Goal: Transaction & Acquisition: Purchase product/service

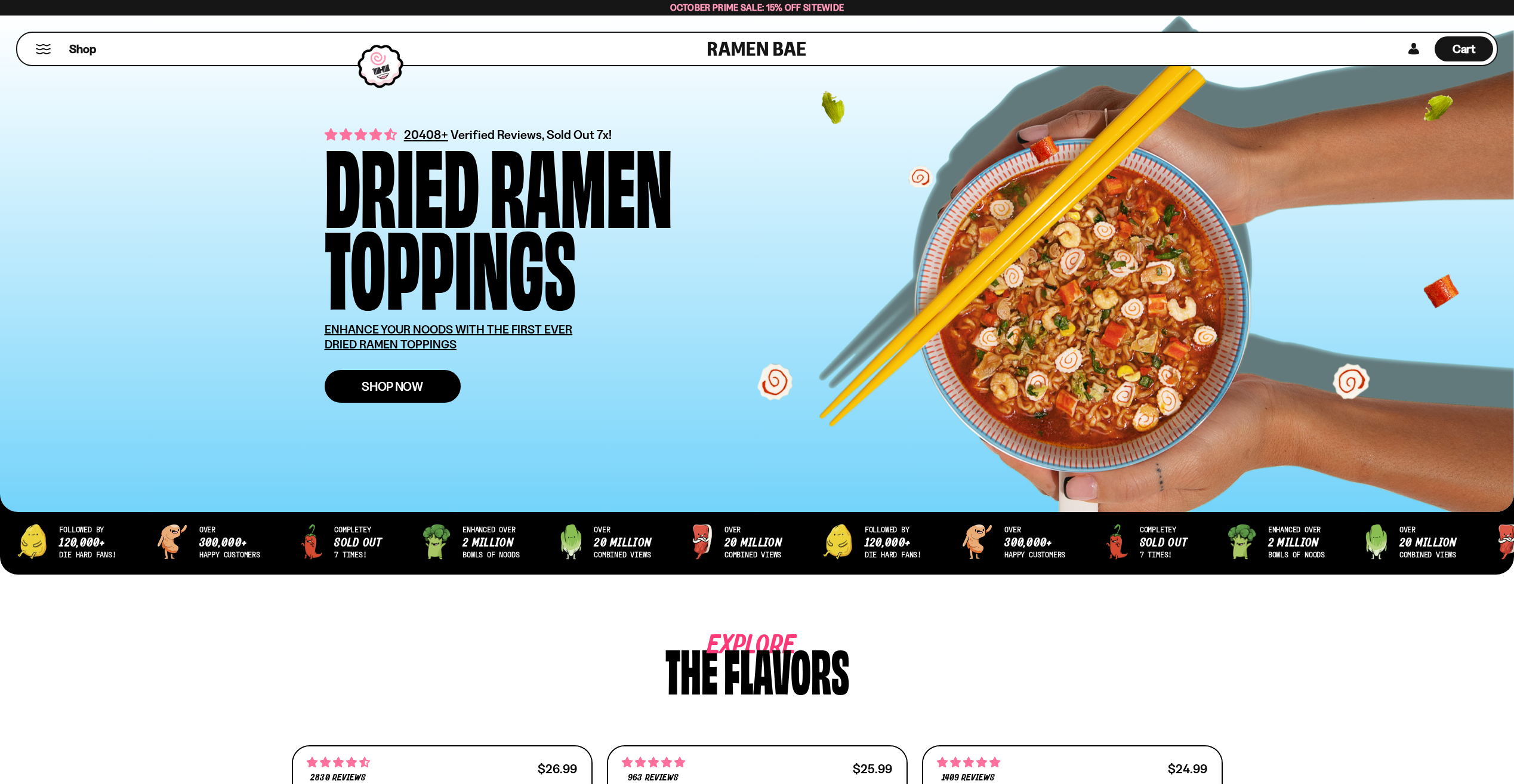
click at [413, 388] on span "Shop Now" at bounding box center [392, 387] width 61 height 13
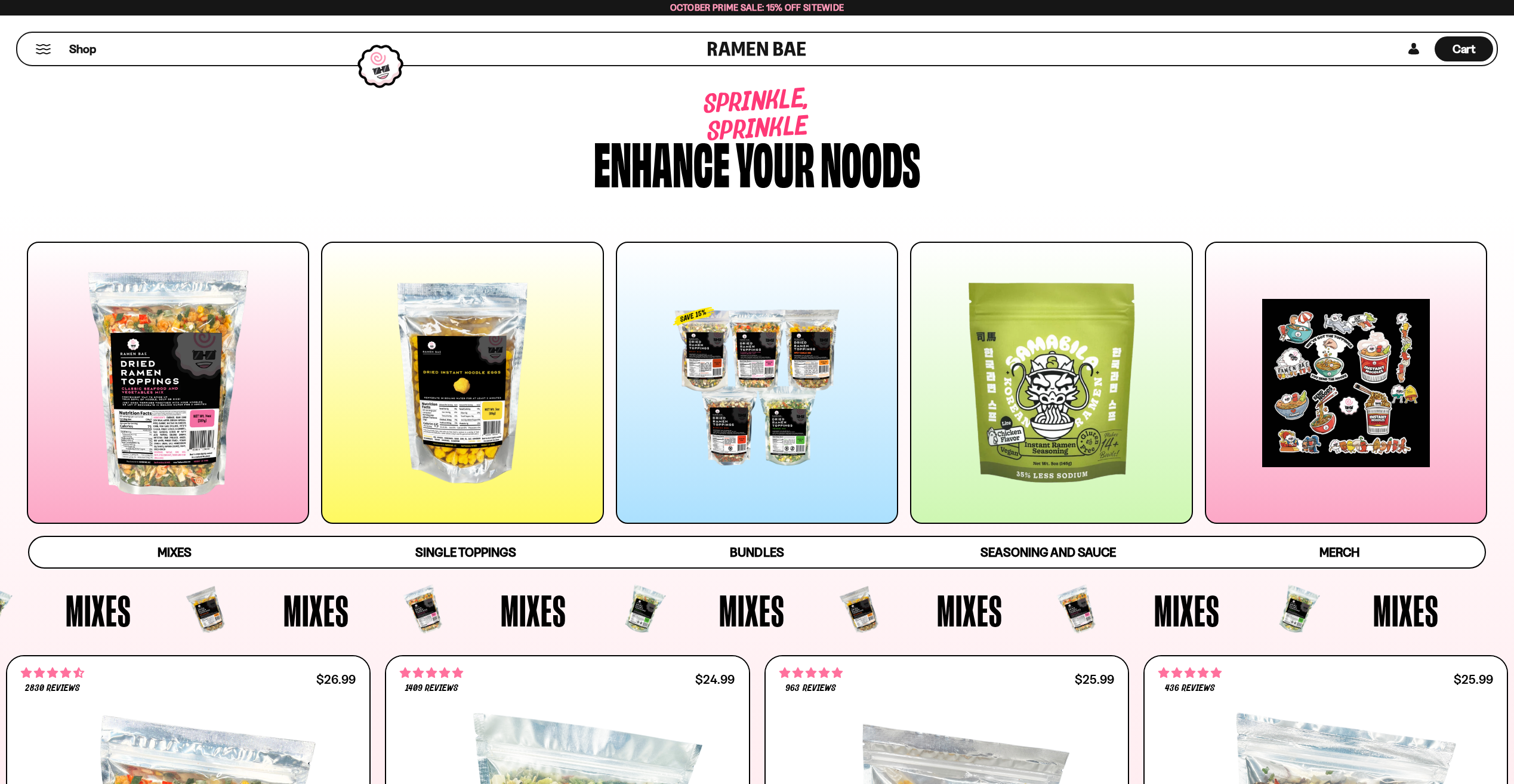
click at [484, 414] on div at bounding box center [462, 383] width 282 height 282
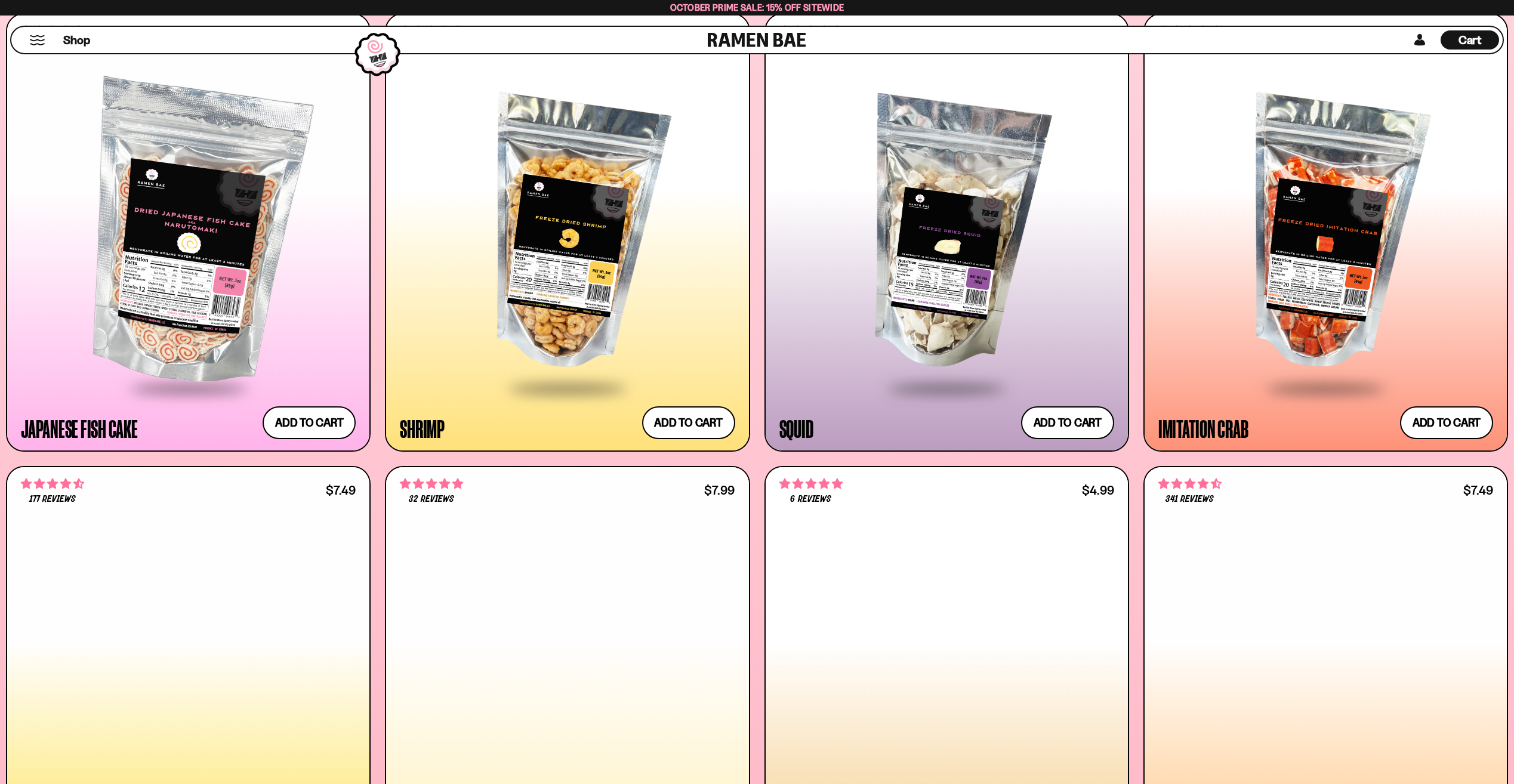
scroll to position [1635, 0]
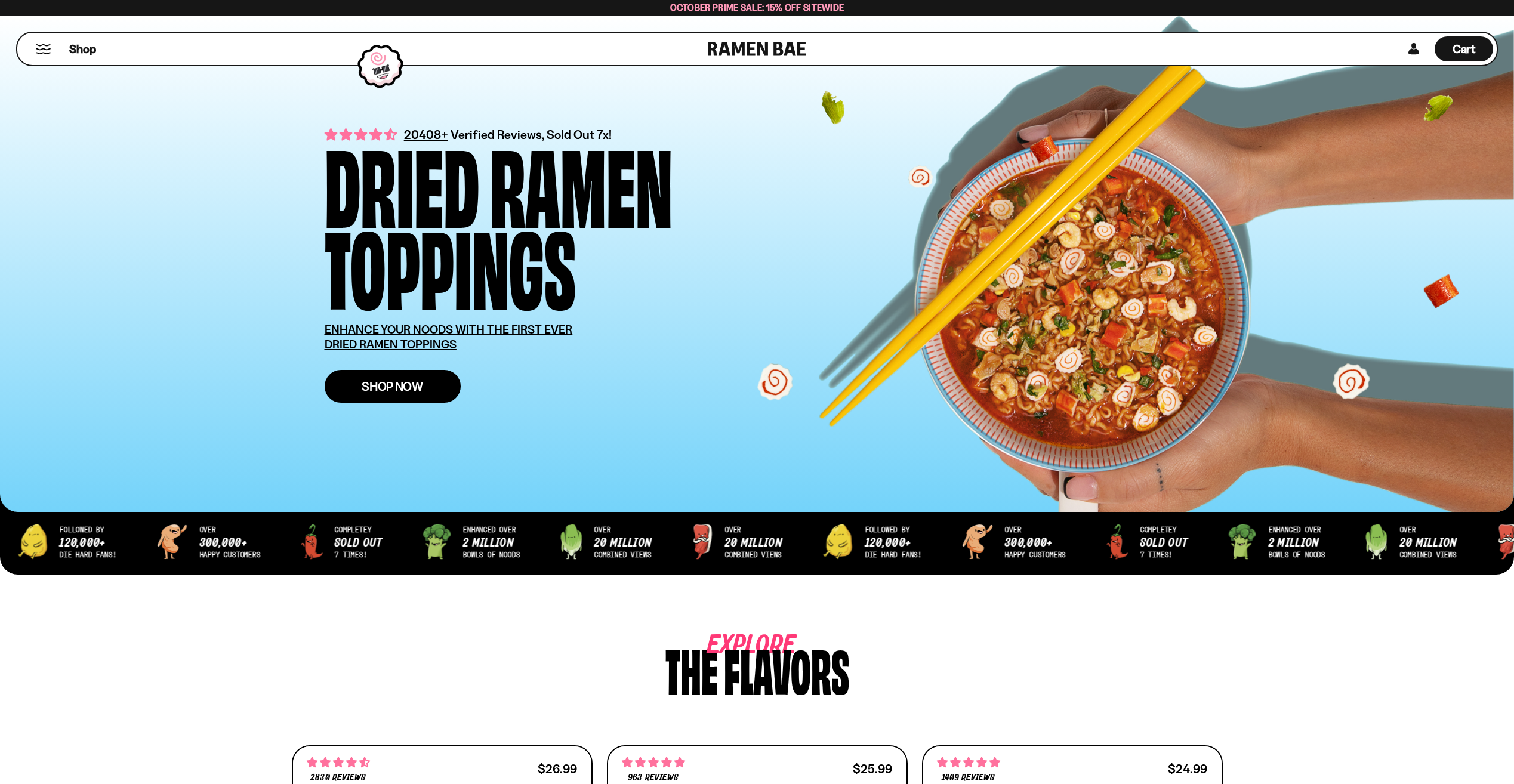
click at [409, 391] on span "Shop Now" at bounding box center [392, 387] width 61 height 13
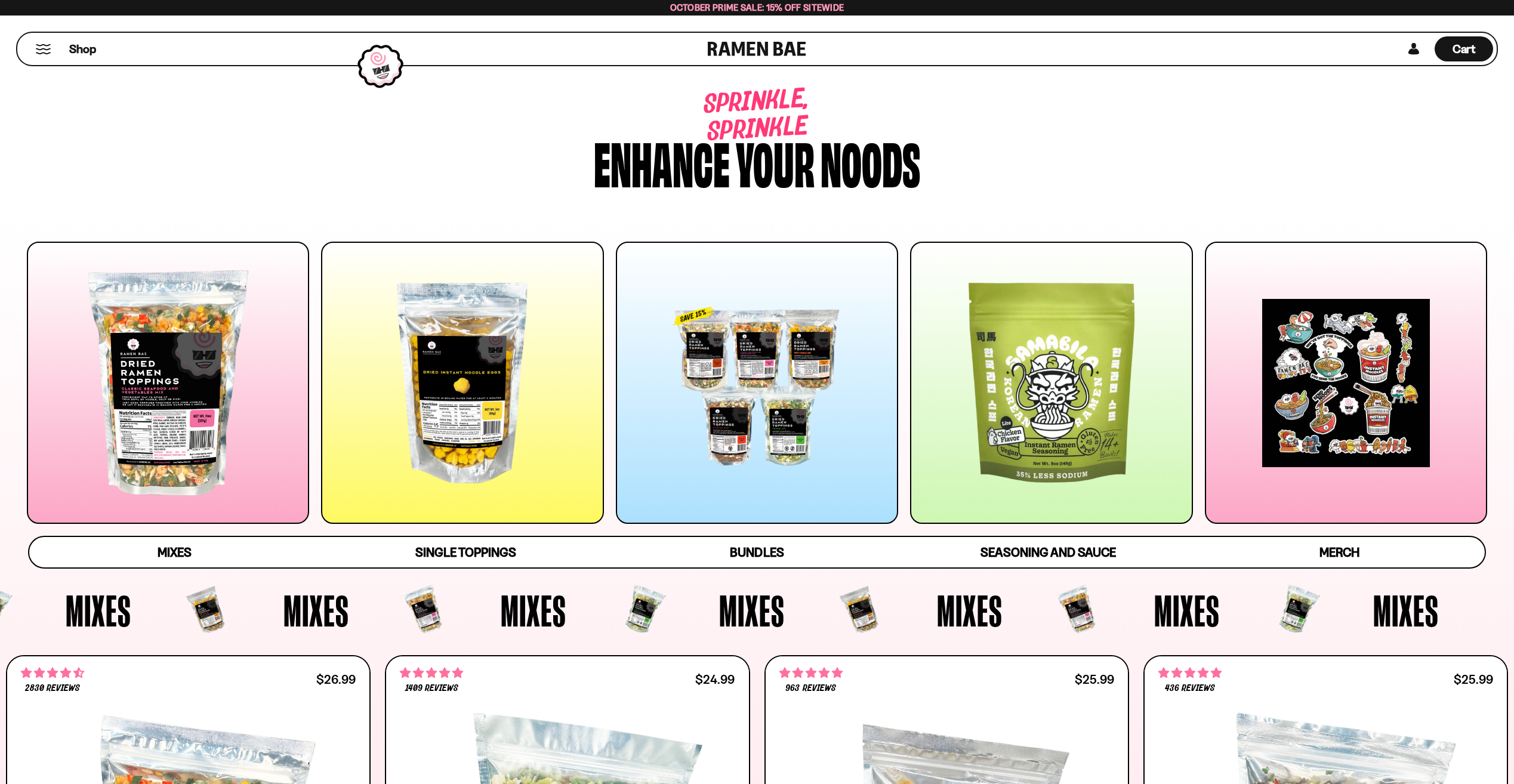
click at [450, 376] on div at bounding box center [462, 383] width 282 height 282
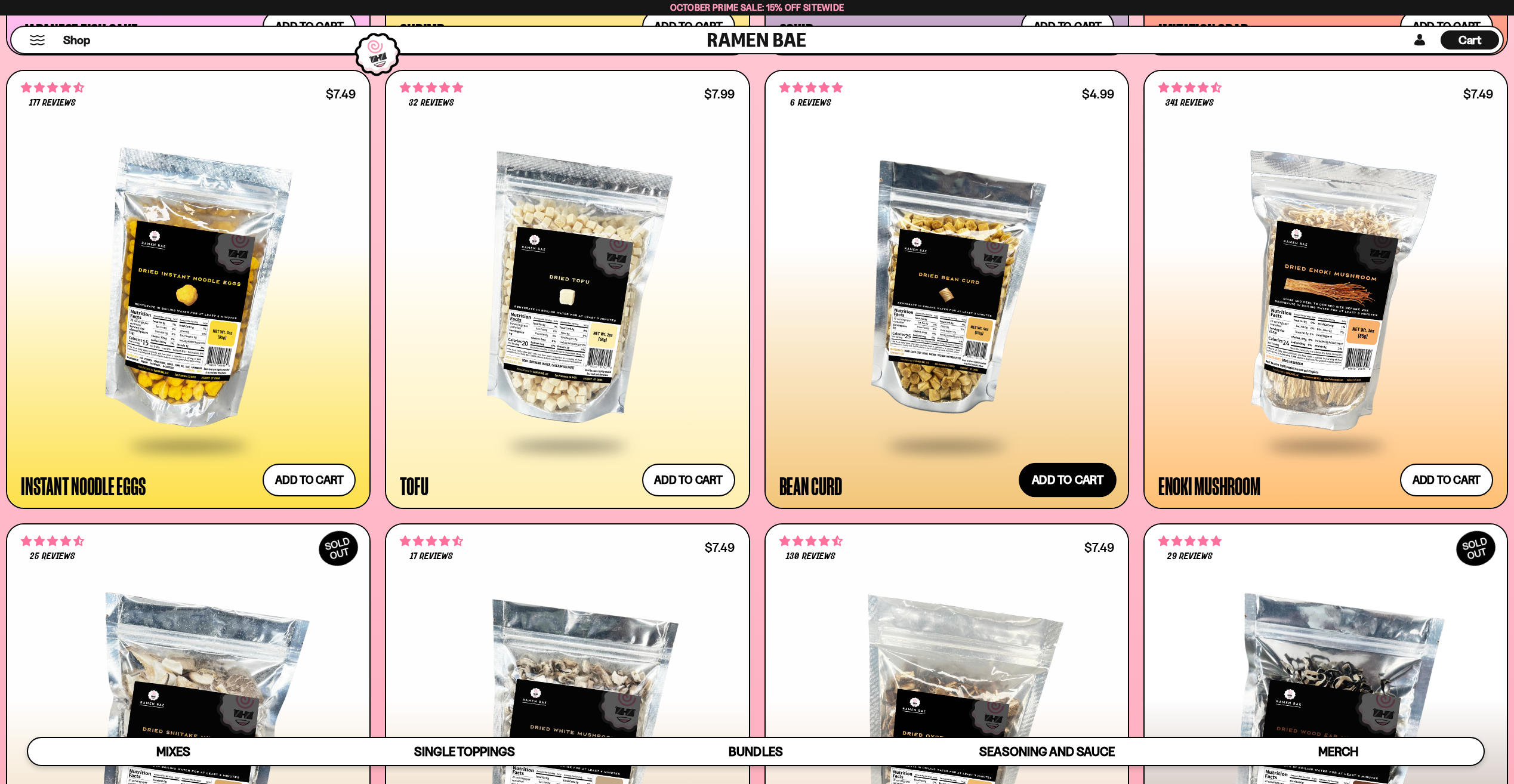
scroll to position [1993, 0]
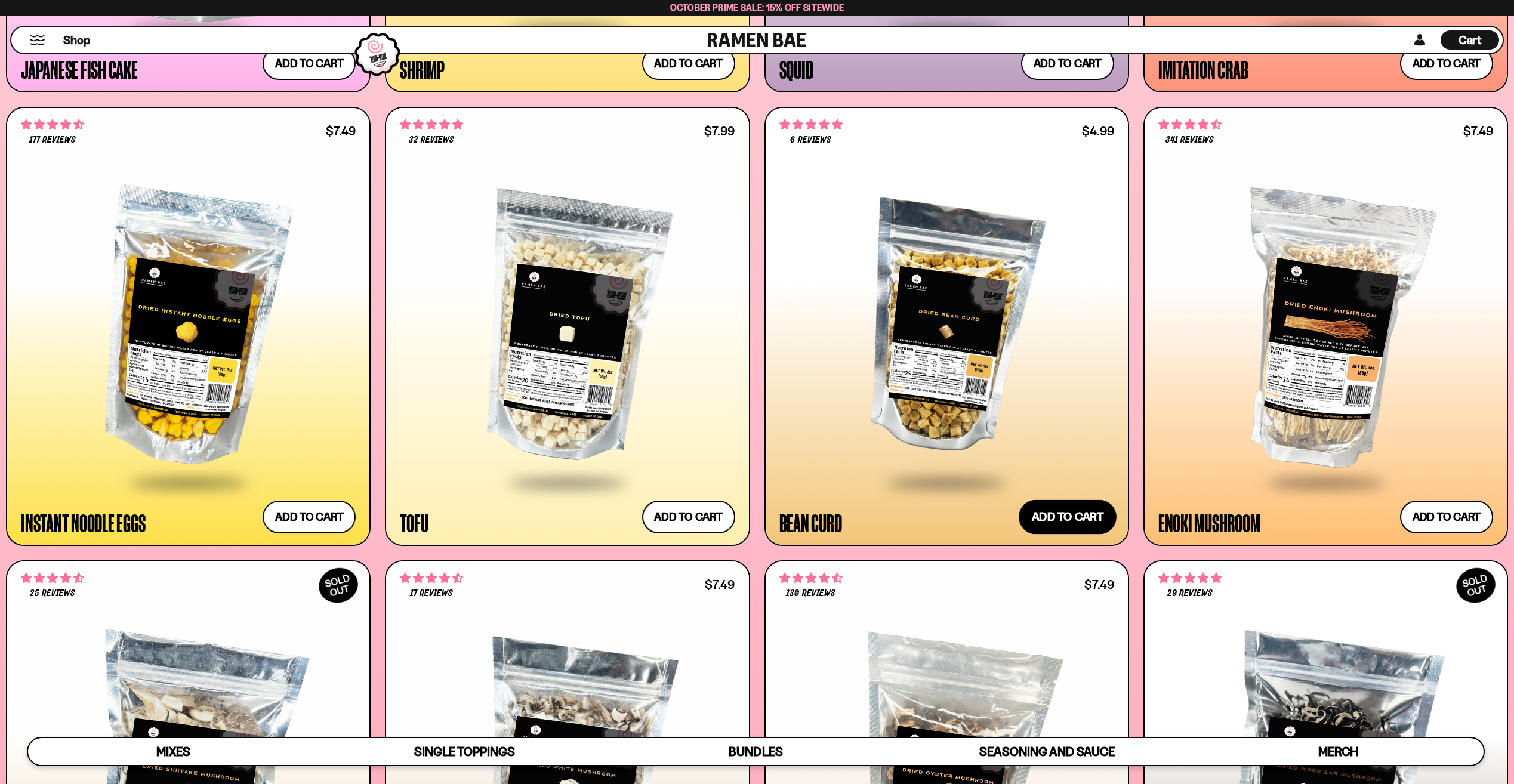
click at [1069, 513] on button "Add to cart Add ― Regular price $4.99 Regular price Sale price $4.99 Unit price…" at bounding box center [1067, 517] width 98 height 35
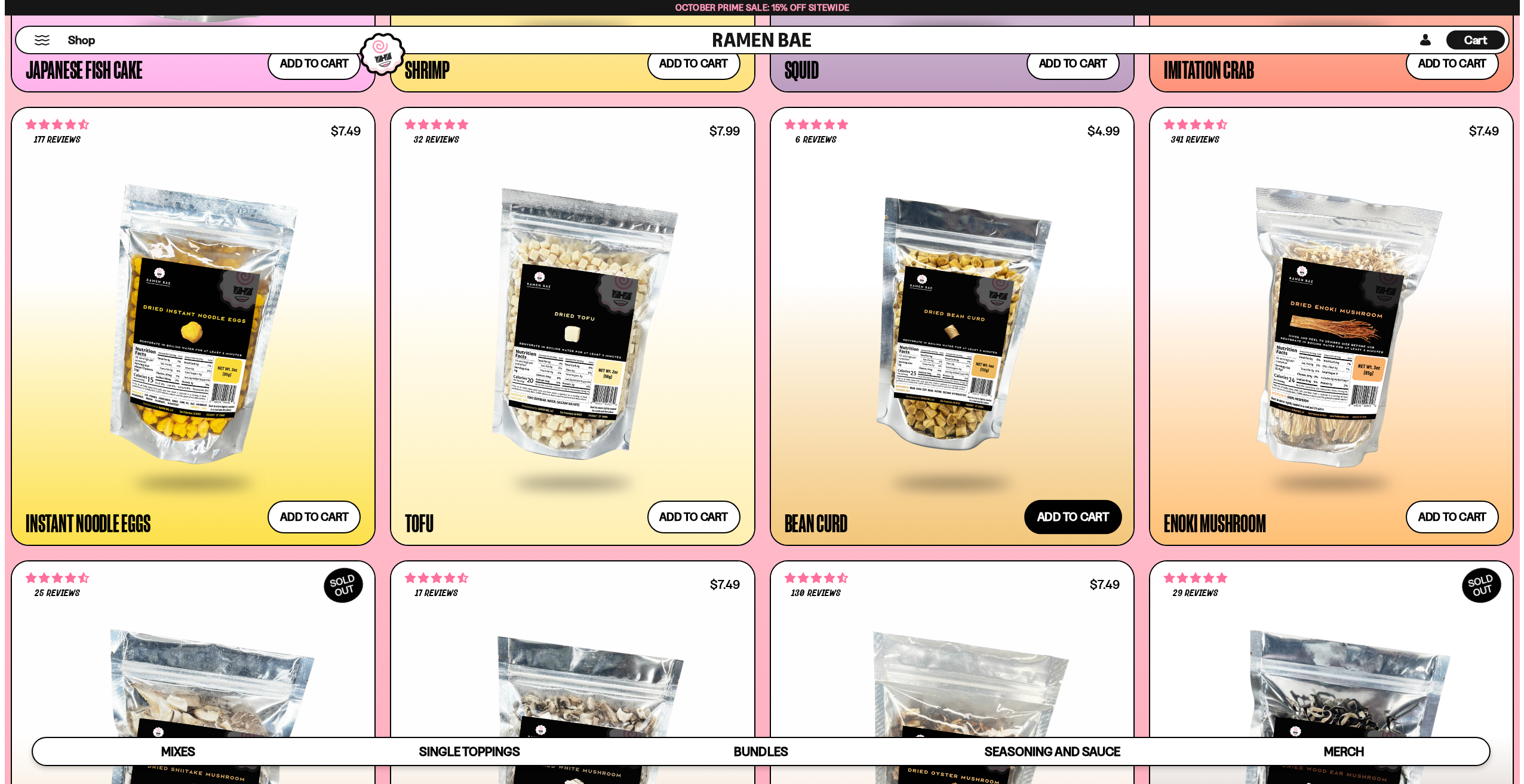
scroll to position [2000, 0]
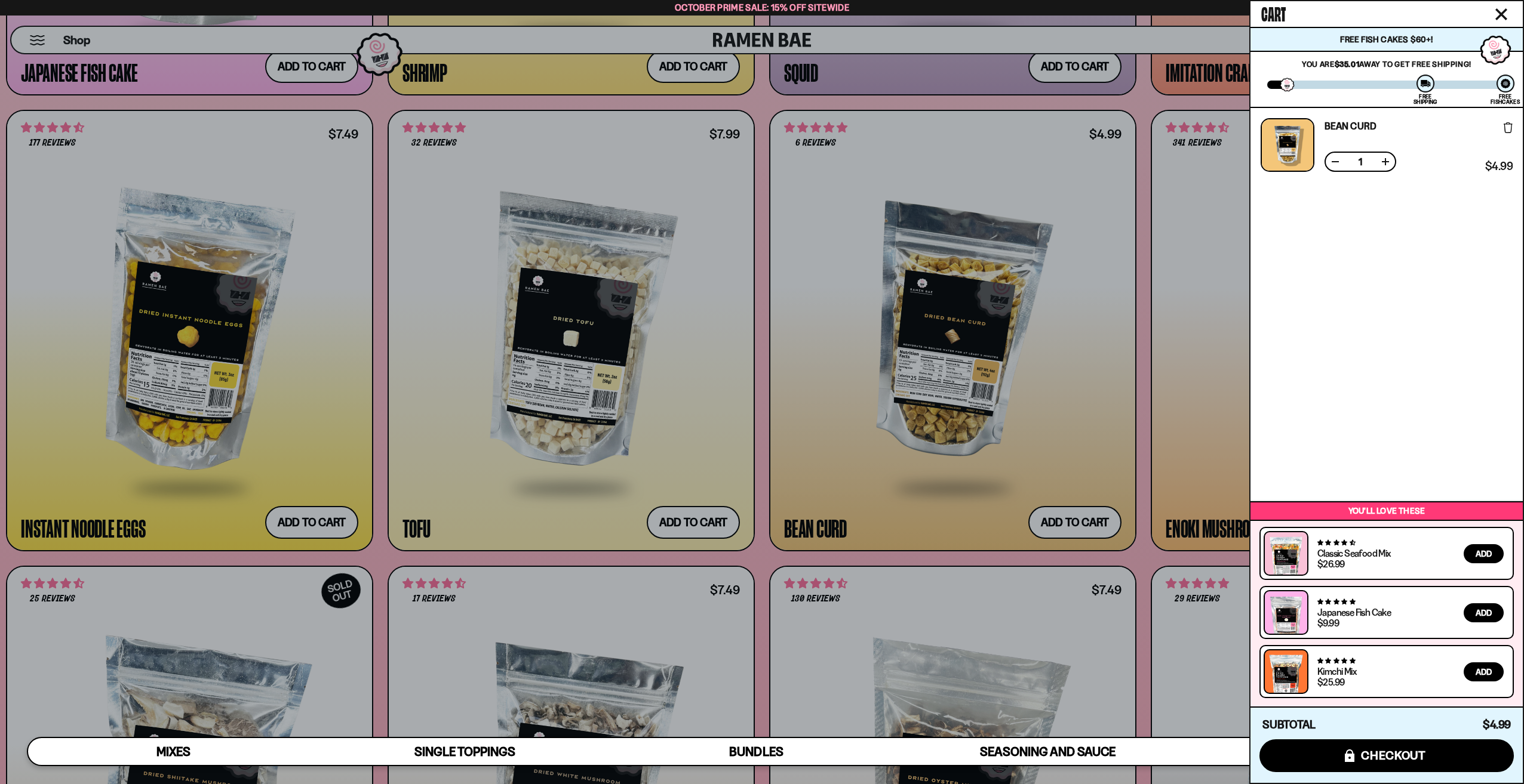
click at [953, 421] on div at bounding box center [762, 392] width 1524 height 784
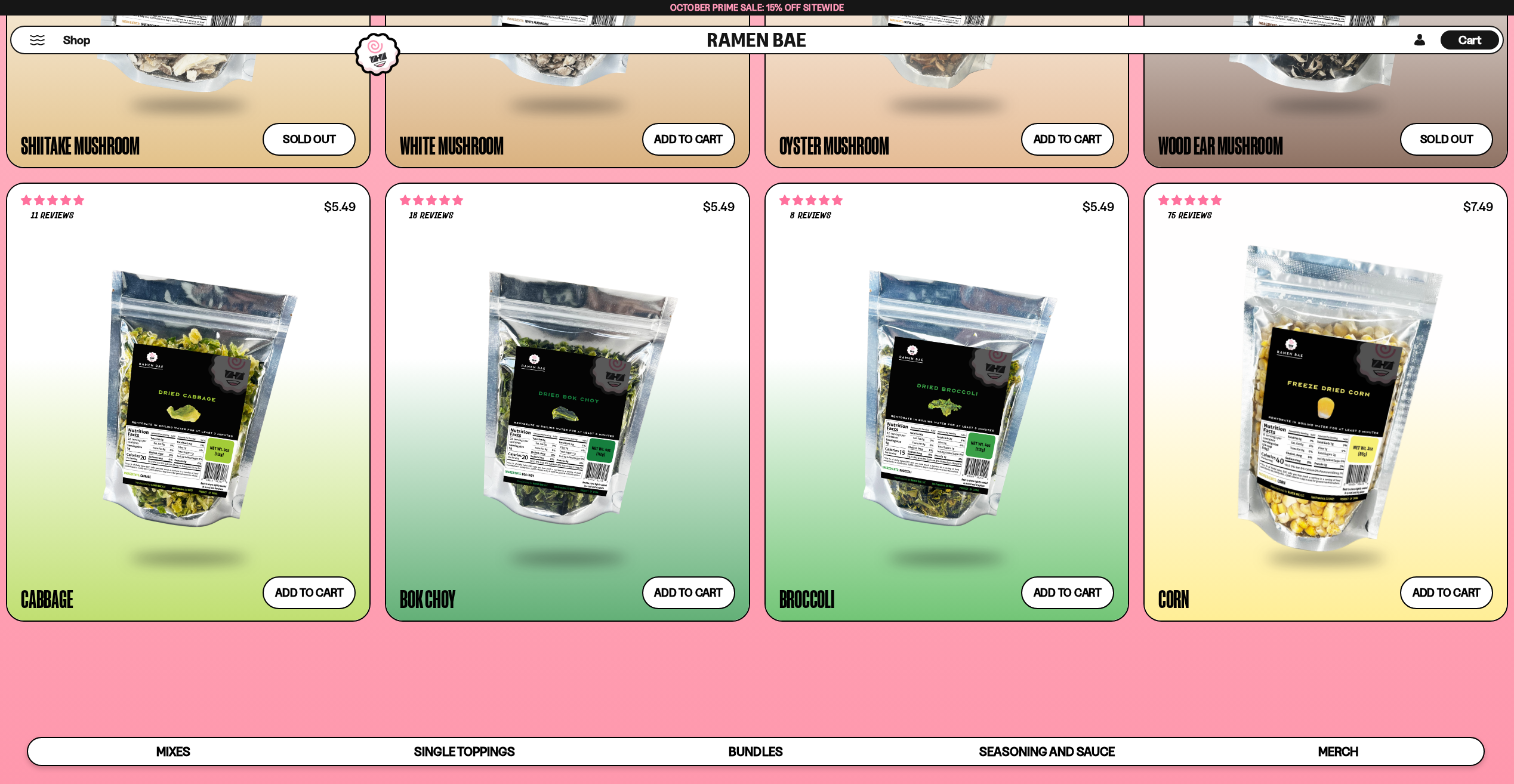
scroll to position [2828, 0]
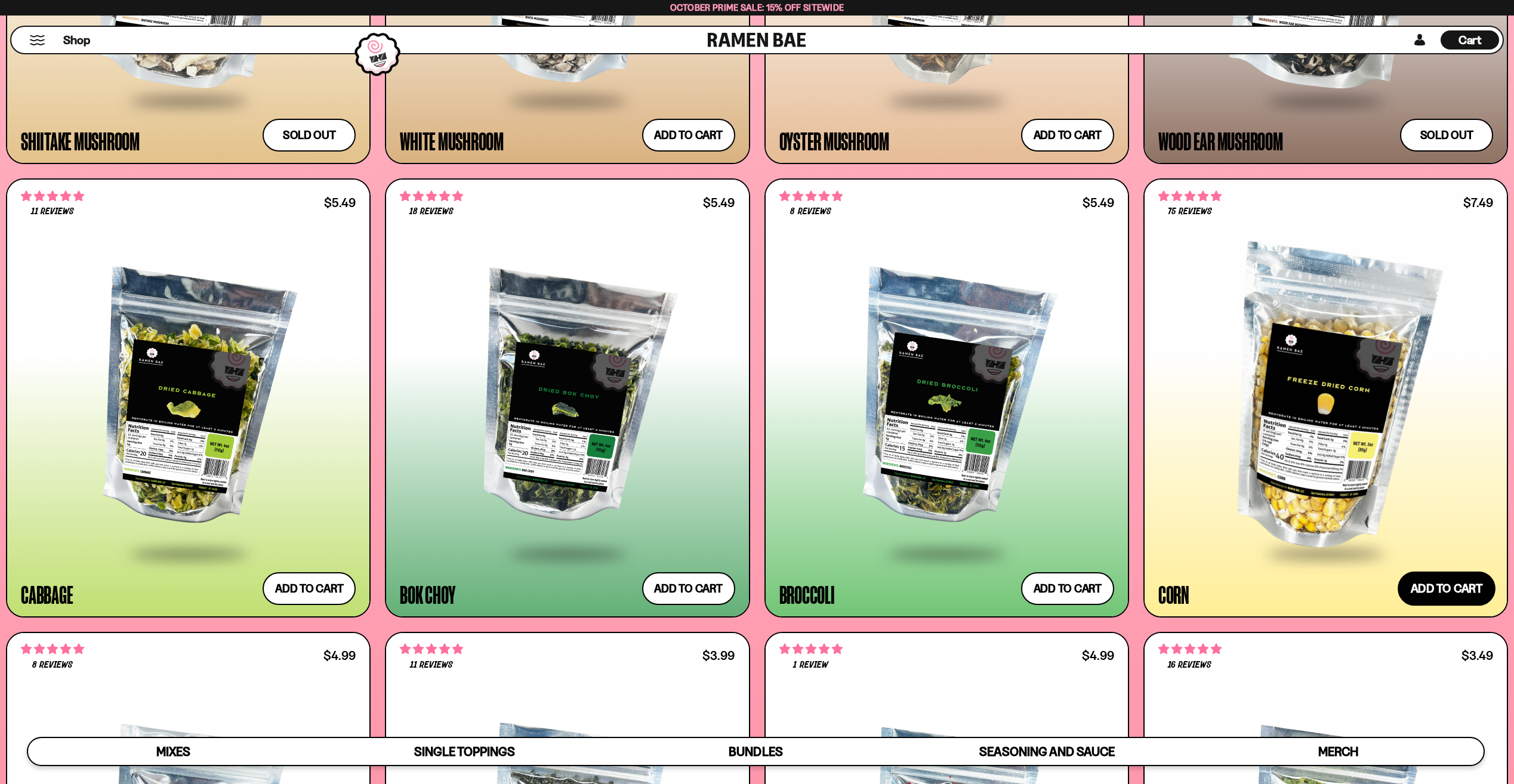
click at [1433, 589] on button "Add to cart Add ― Regular price $7.49 Regular price Sale price $7.49 Unit price…" at bounding box center [1446, 589] width 98 height 35
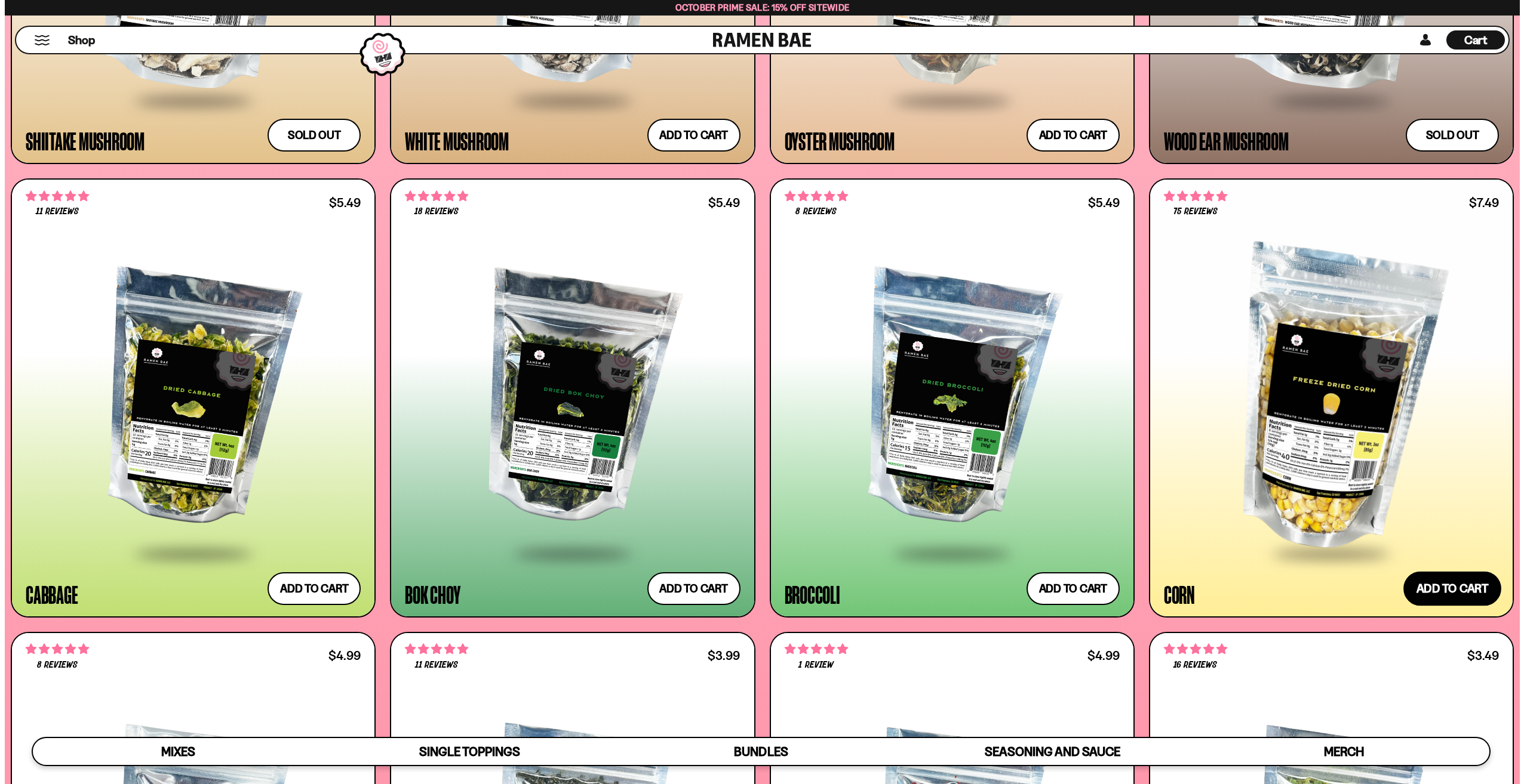
scroll to position [2841, 0]
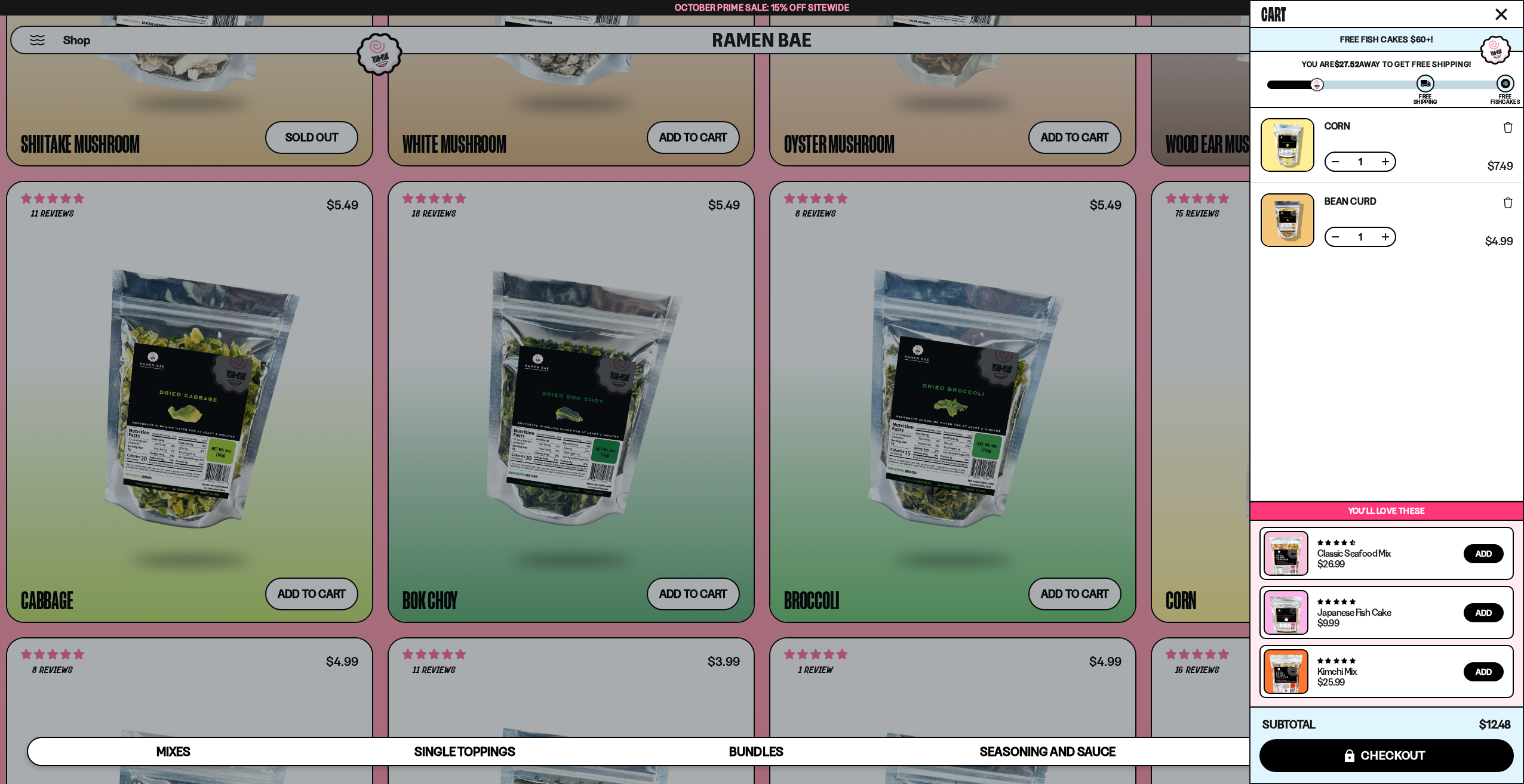
click at [1145, 487] on div at bounding box center [762, 392] width 1524 height 784
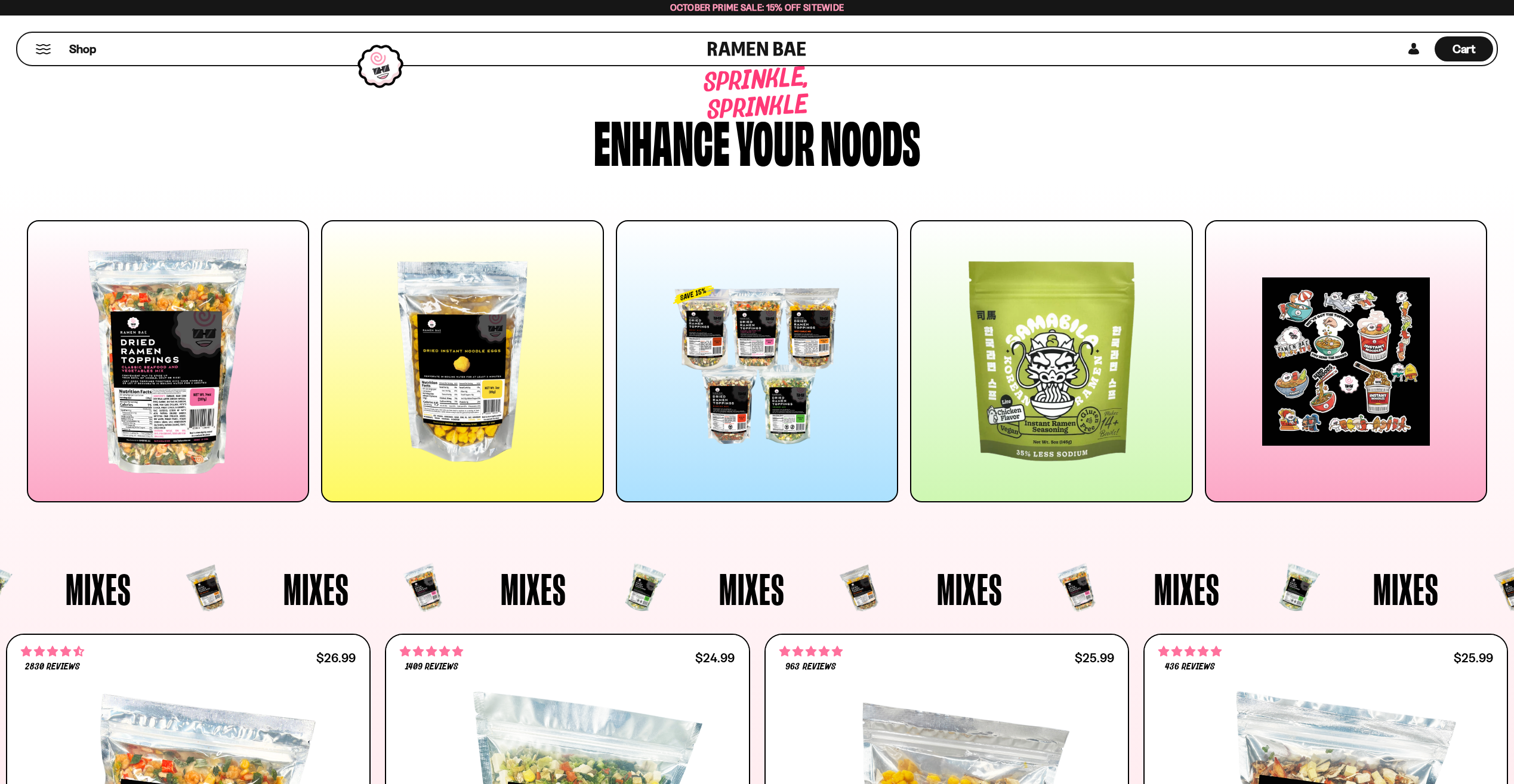
scroll to position [0, 0]
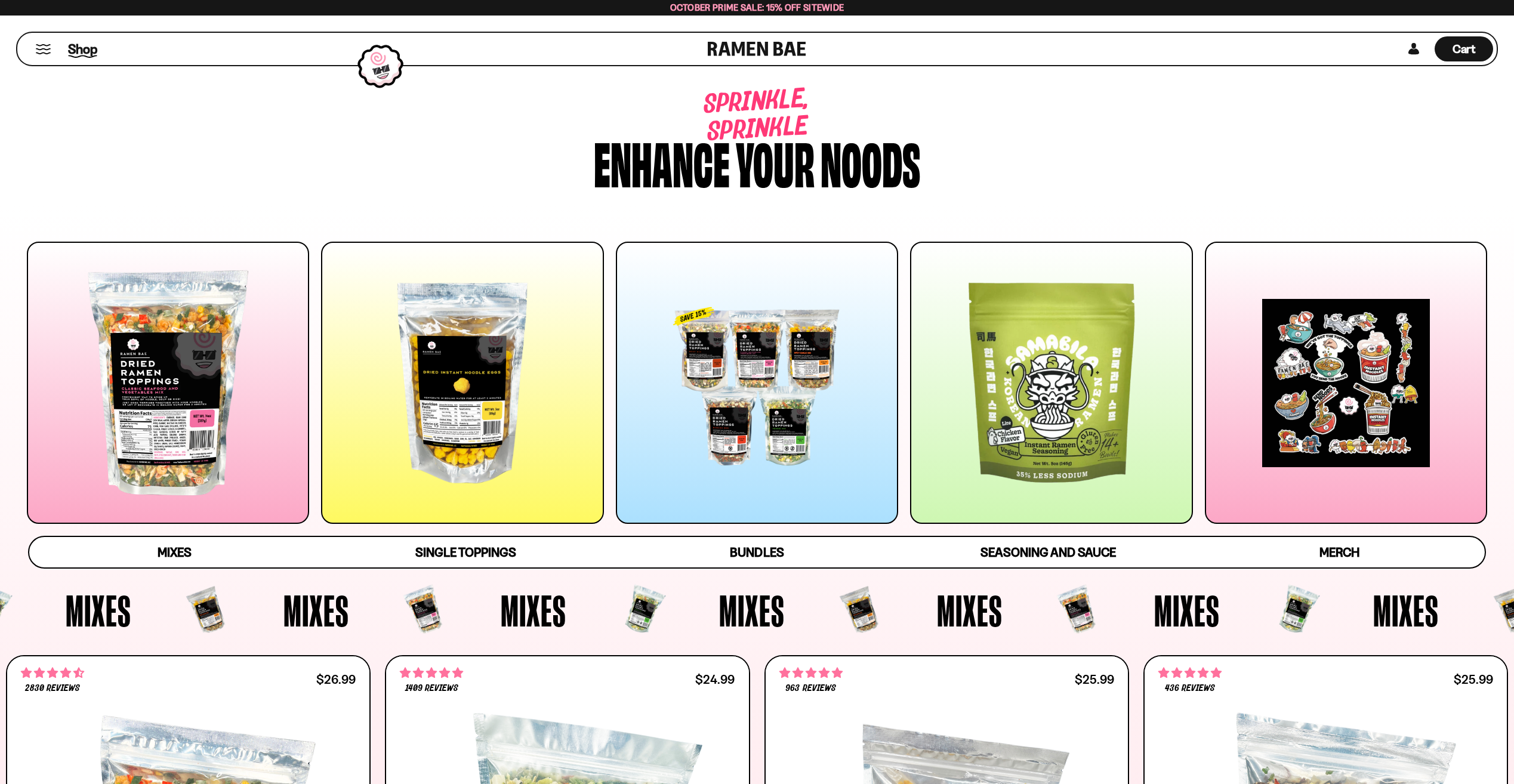
click at [95, 48] on span "Shop" at bounding box center [83, 50] width 29 height 18
click at [235, 415] on div at bounding box center [168, 383] width 282 height 282
click at [1442, 39] on div "Cart D0381C2F-513E-4F90-8A41-6F0A75DCBAAA" at bounding box center [1464, 49] width 59 height 25
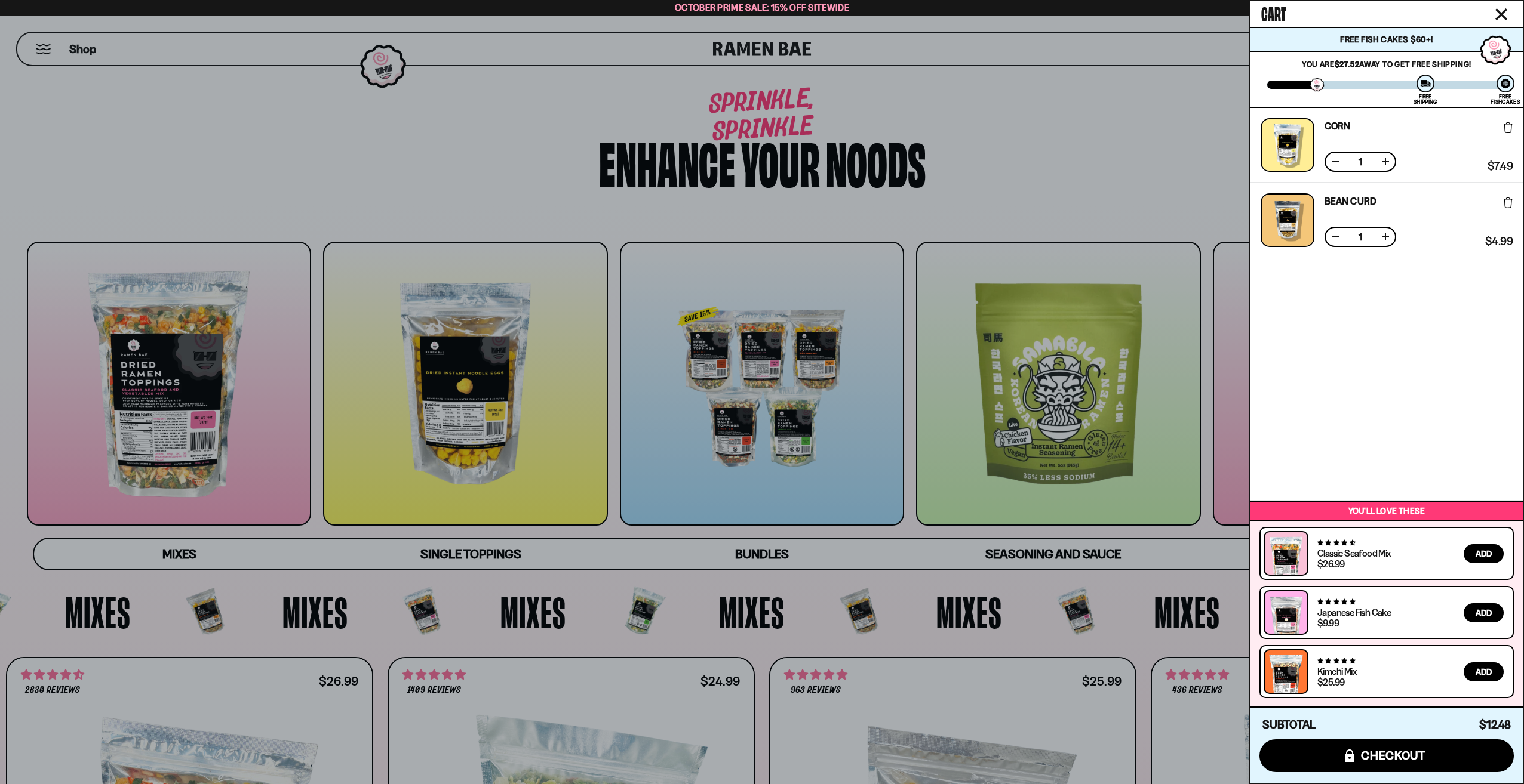
click at [1515, 128] on div "Corn Free Gift Subscription: 1 $7.49 $7.49 (Saved $0.00 )" at bounding box center [1386, 146] width 273 height 75
click at [1508, 128] on icon at bounding box center [1508, 127] width 9 height 11
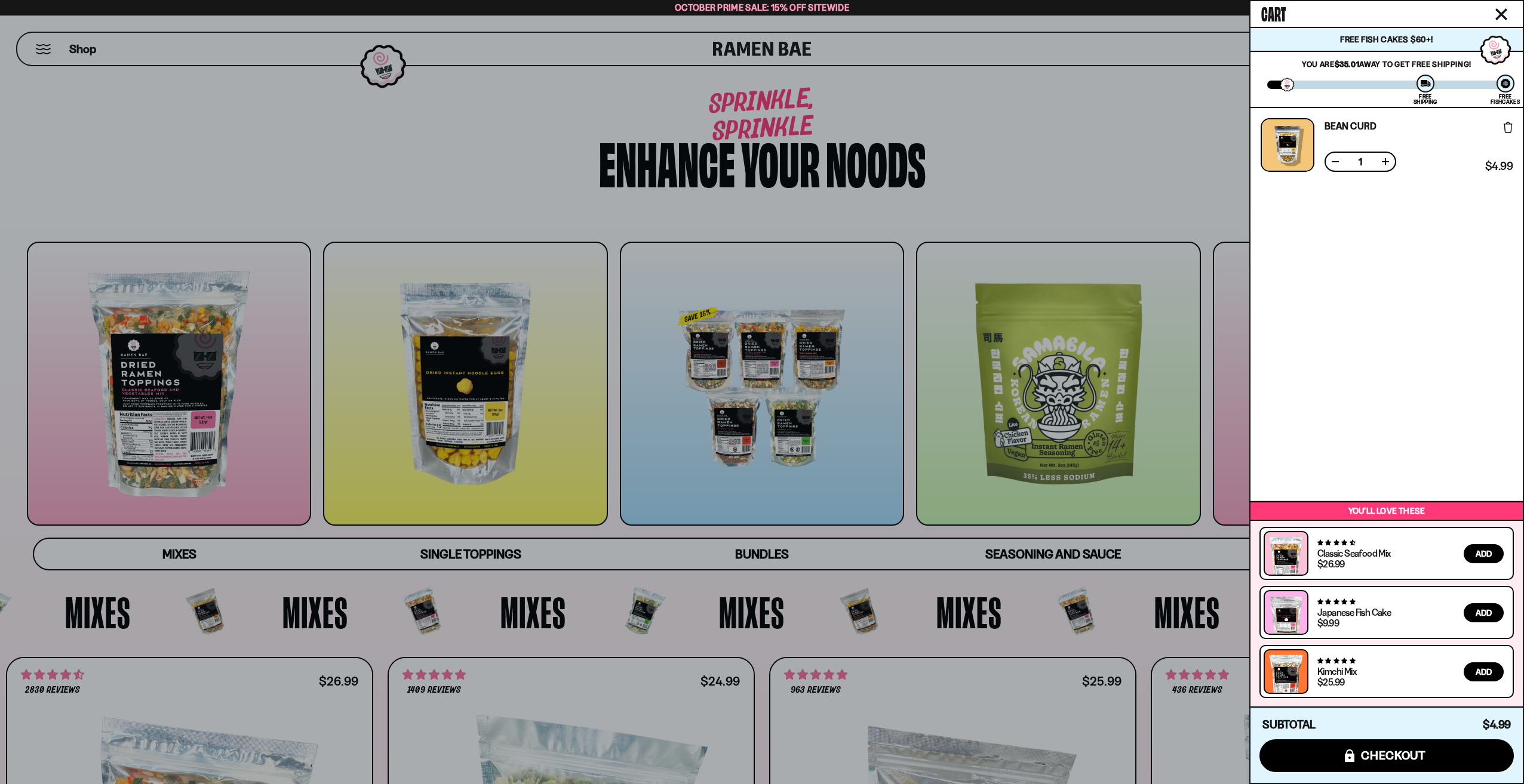
click at [1509, 131] on icon at bounding box center [1508, 127] width 9 height 11
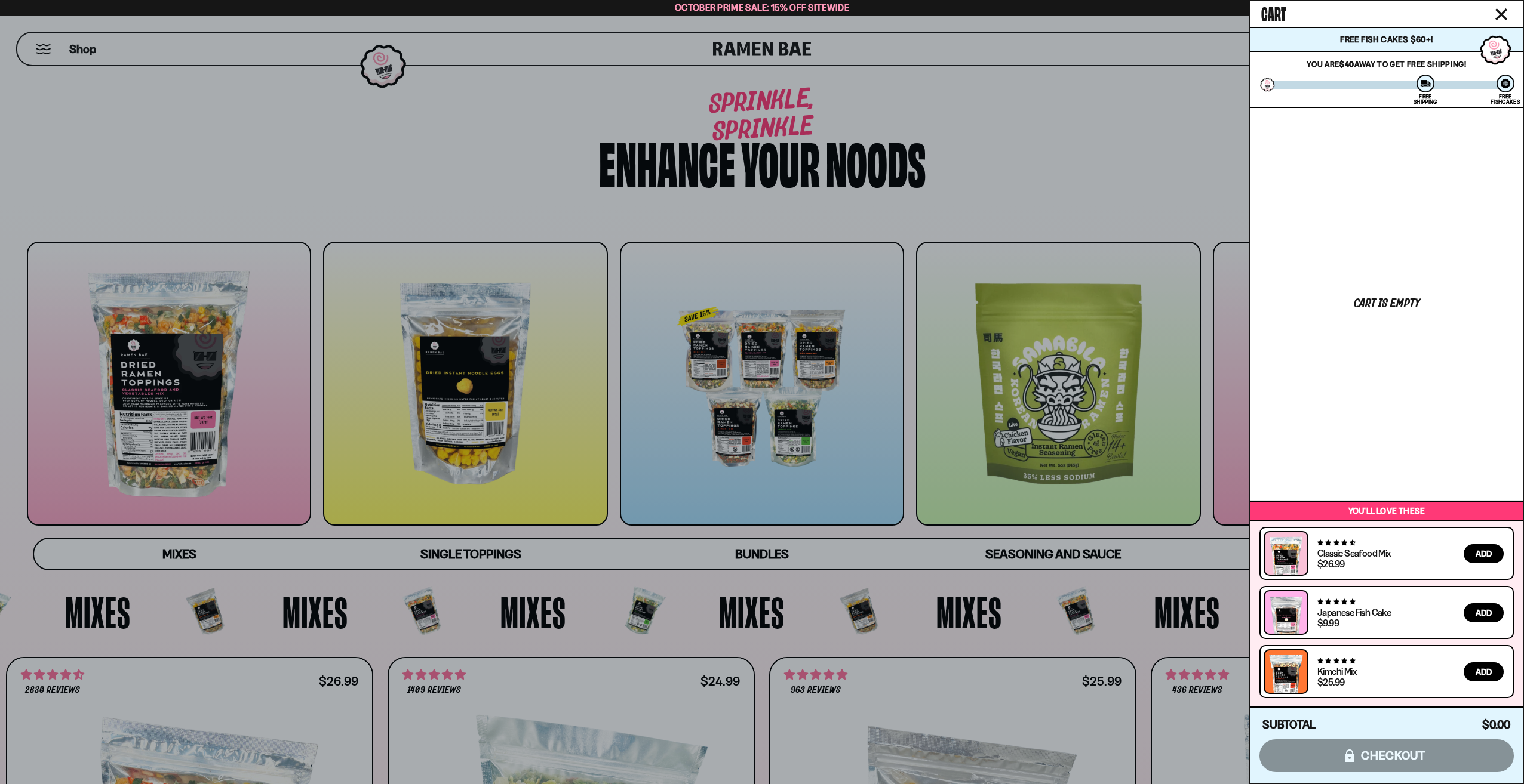
click at [1077, 124] on div at bounding box center [762, 392] width 1524 height 784
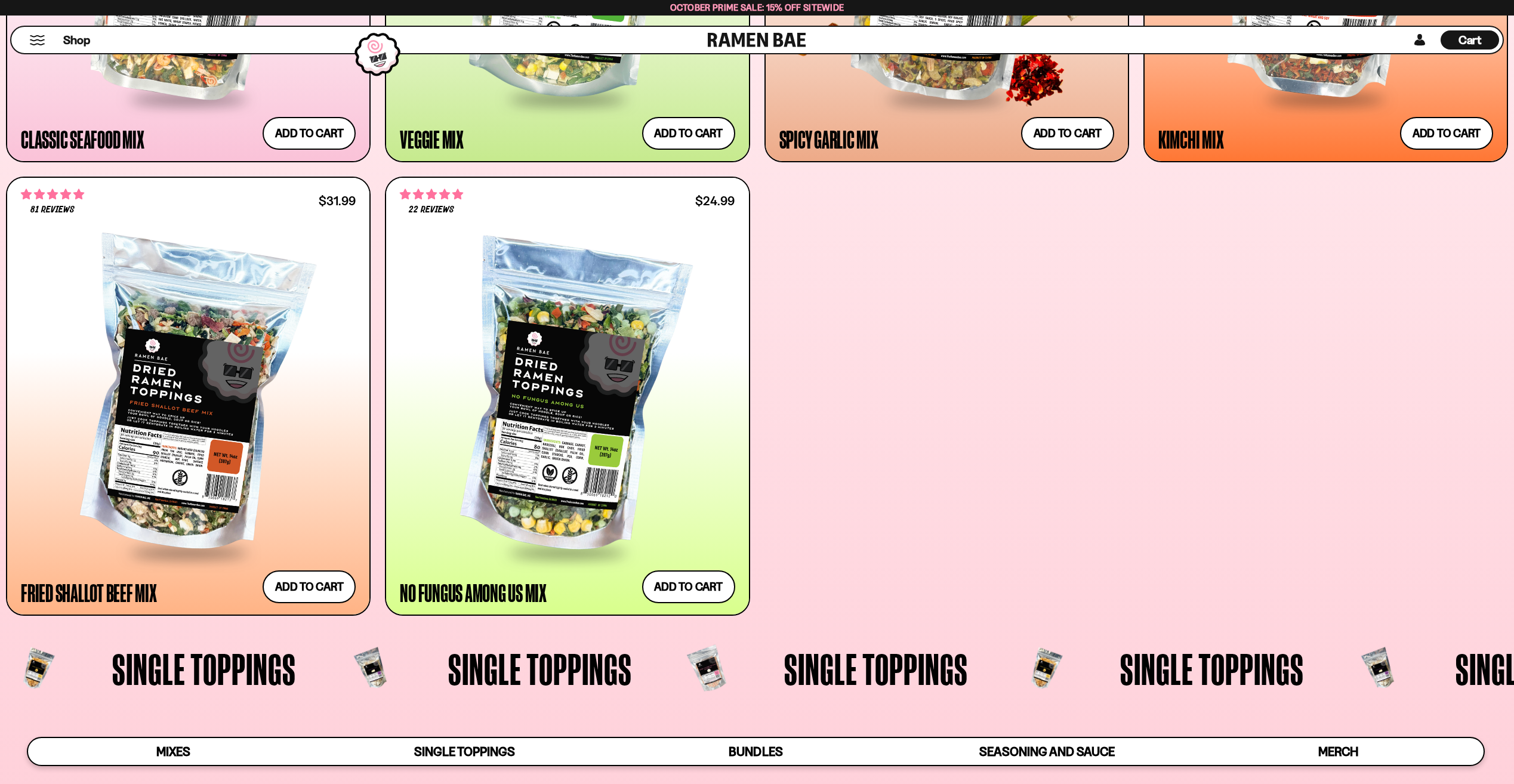
scroll to position [955, 0]
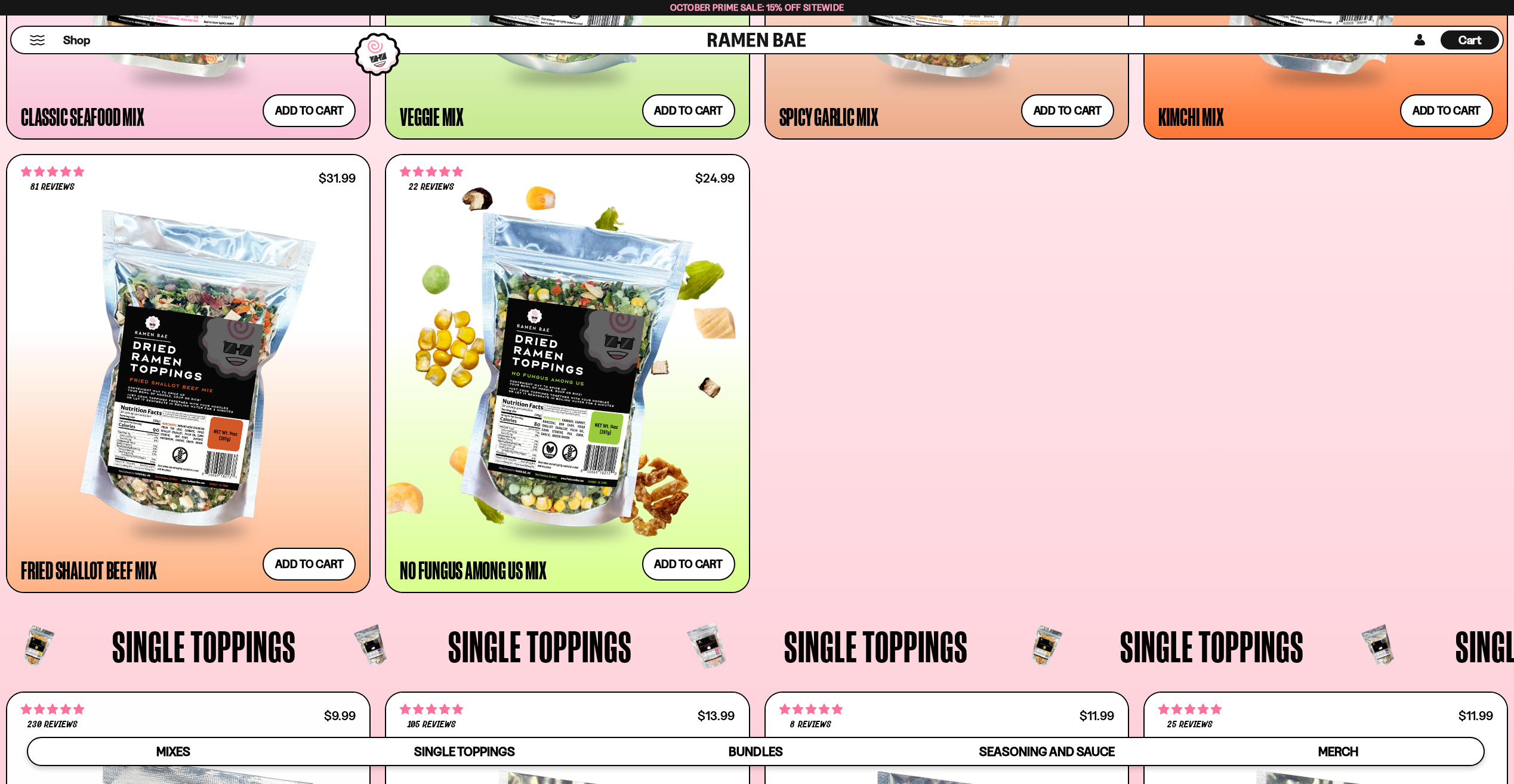
click at [558, 409] on div at bounding box center [567, 375] width 335 height 305
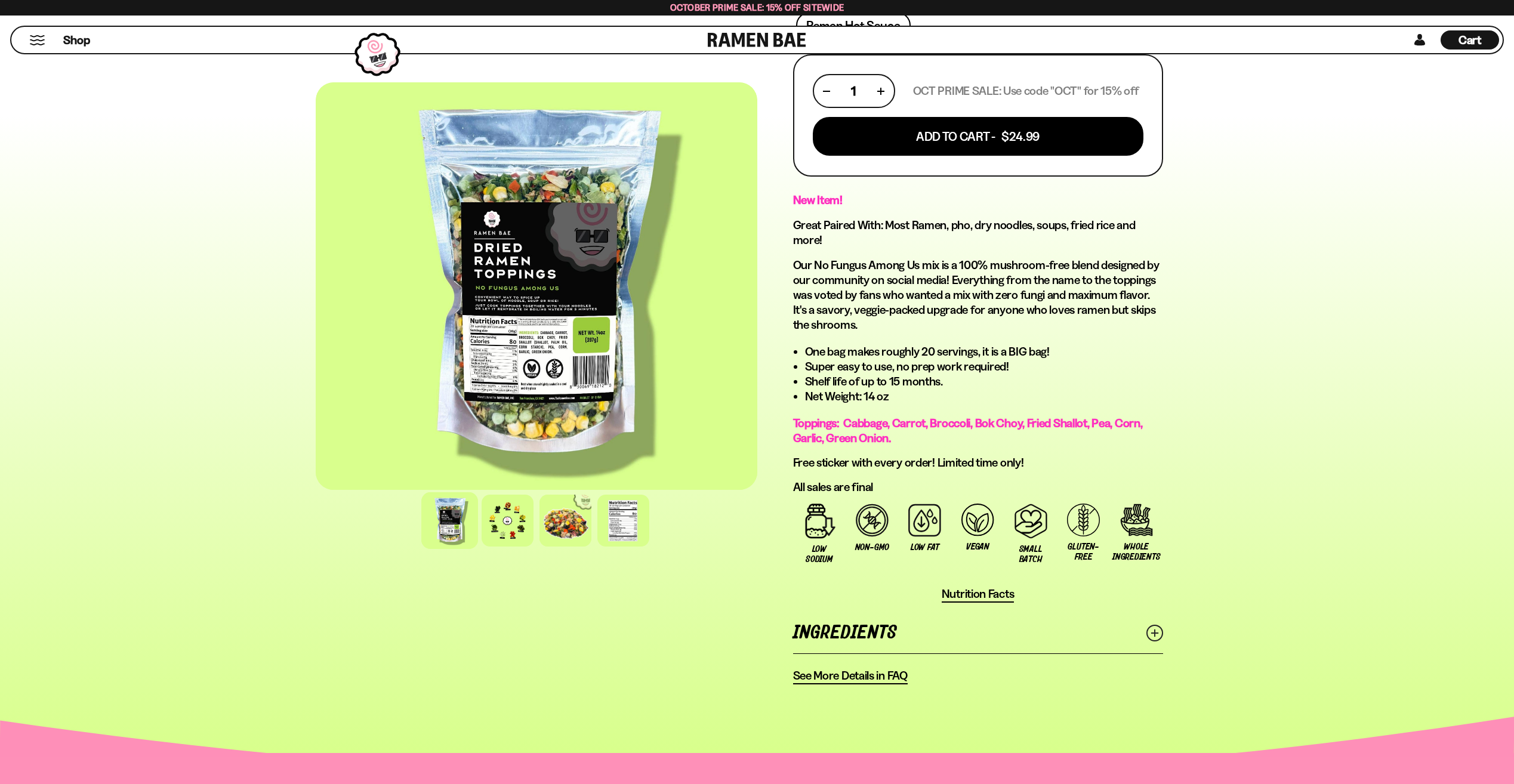
scroll to position [537, 0]
click at [492, 521] on div at bounding box center [508, 521] width 57 height 57
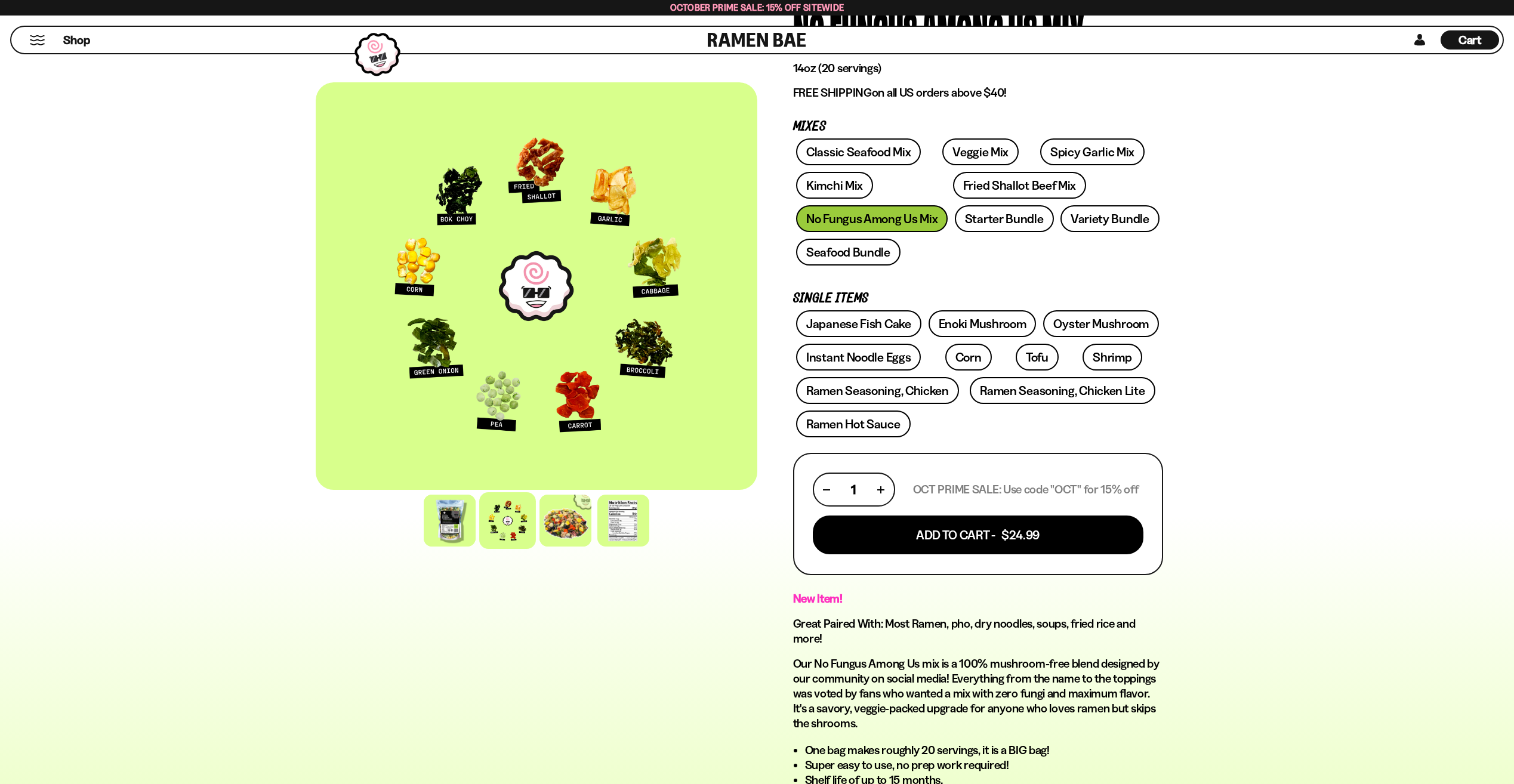
scroll to position [119, 0]
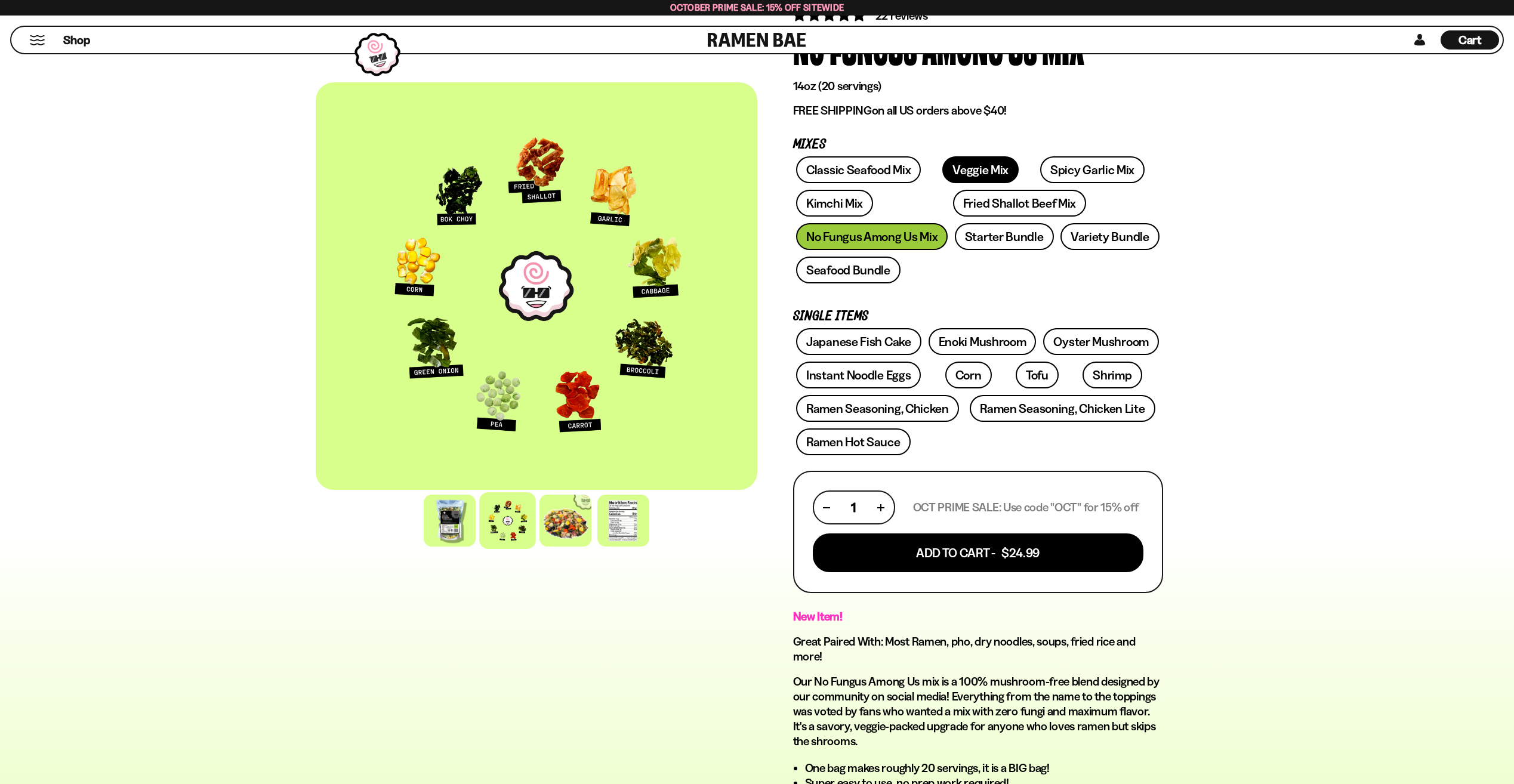
click at [975, 167] on link "Veggie Mix" at bounding box center [980, 170] width 76 height 27
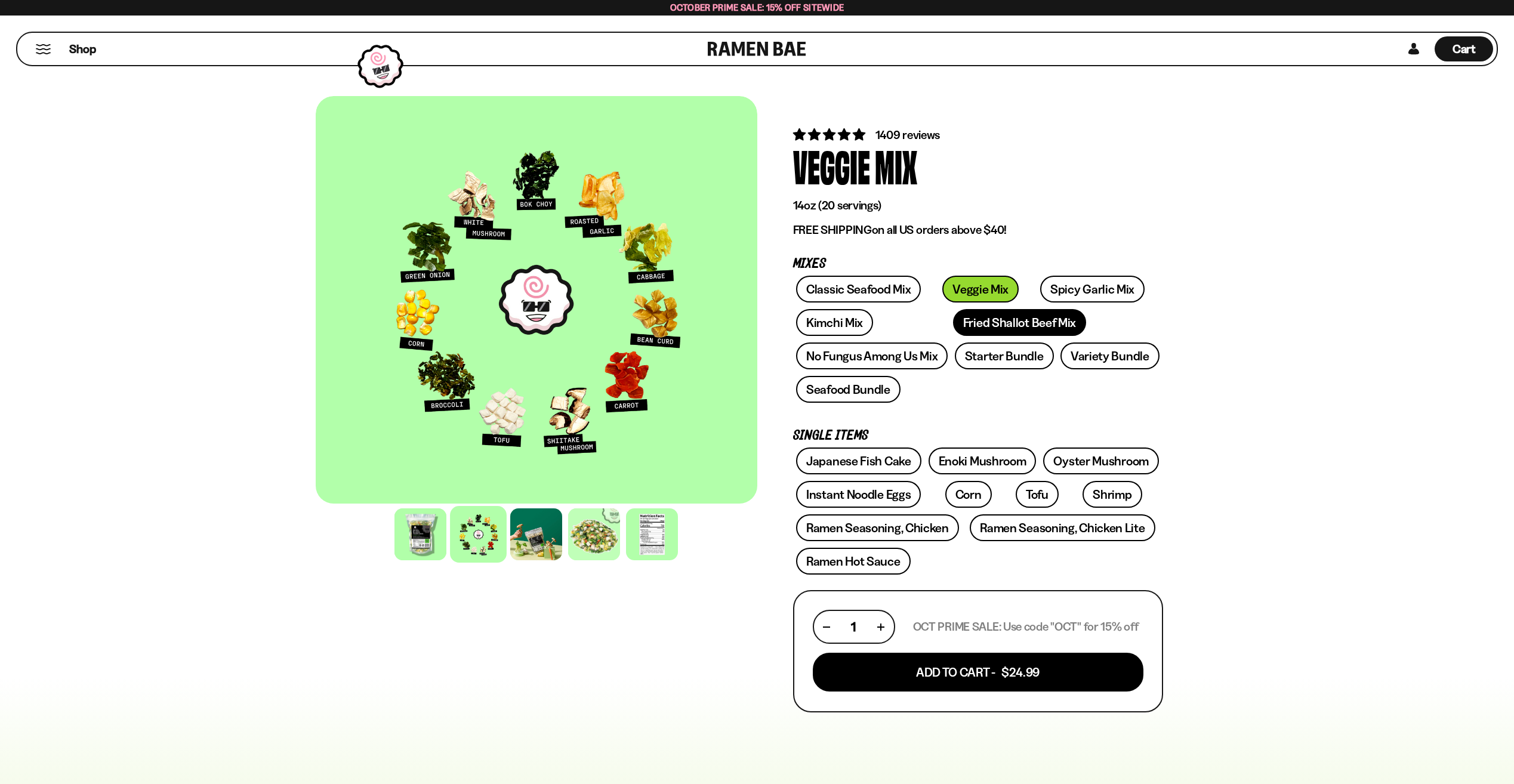
click at [953, 333] on link "Fried Shallot Beef Mix" at bounding box center [1019, 322] width 133 height 27
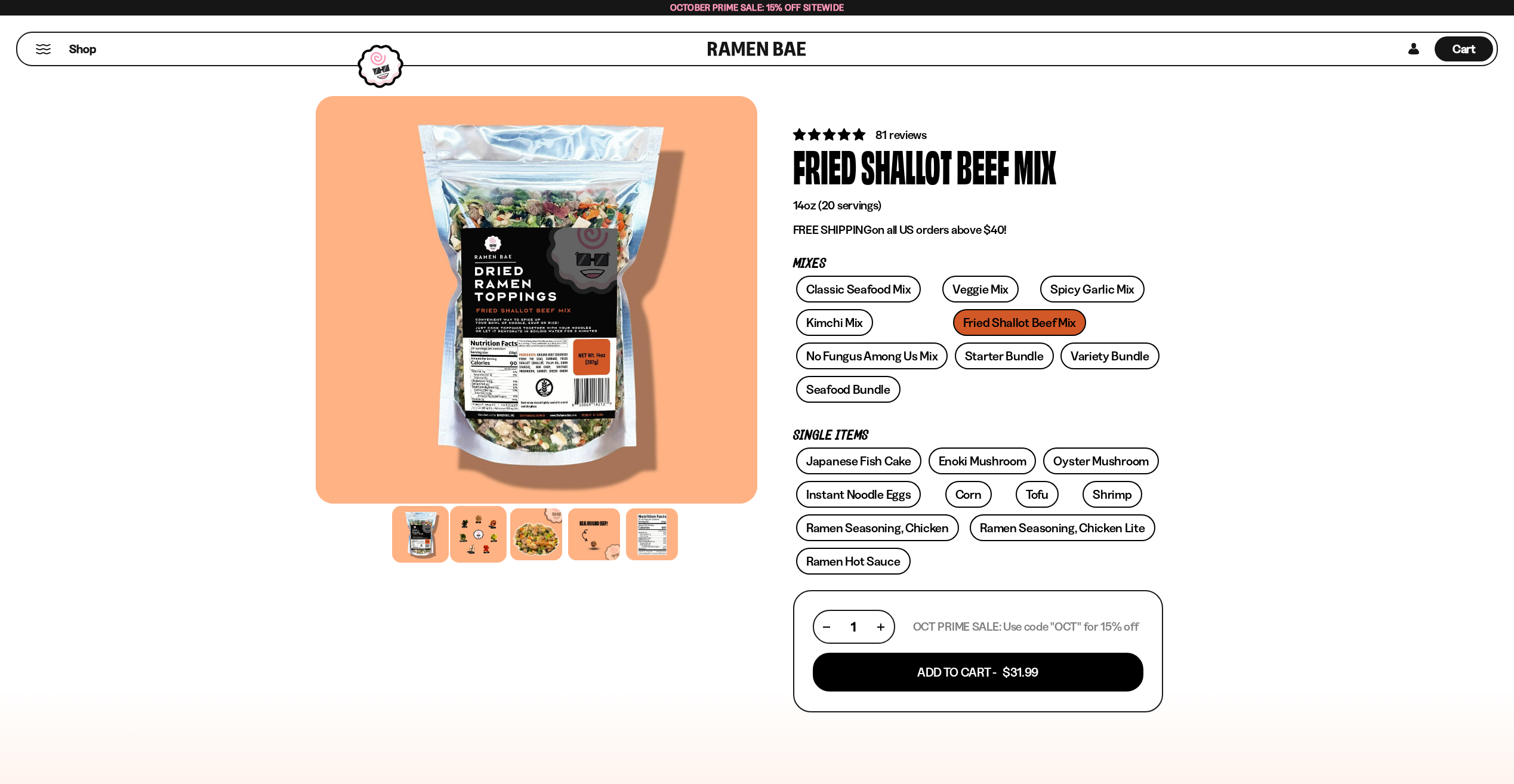
click at [469, 543] on div at bounding box center [479, 535] width 57 height 57
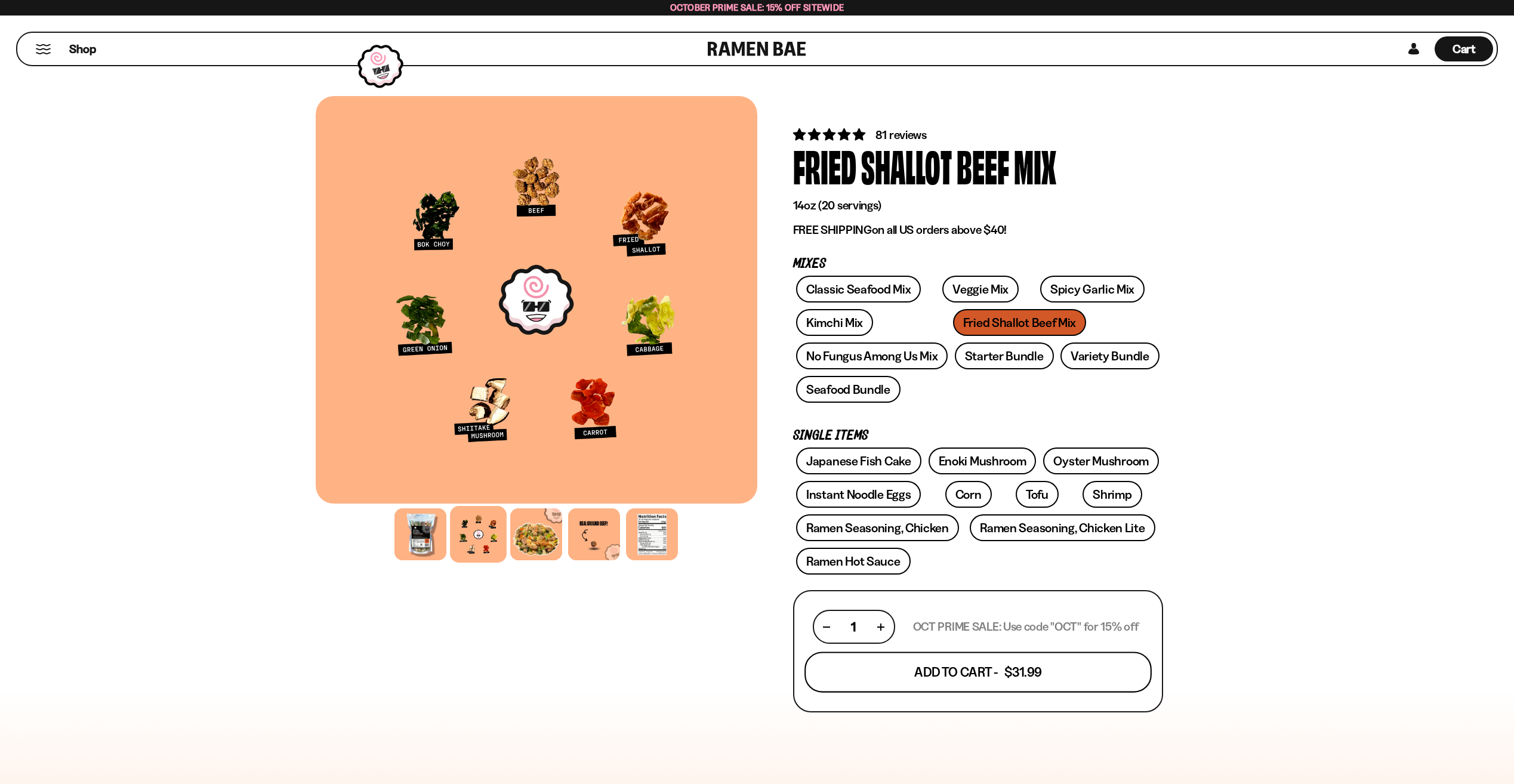
click at [989, 685] on button "Add To Cart - $31.99" at bounding box center [978, 672] width 348 height 40
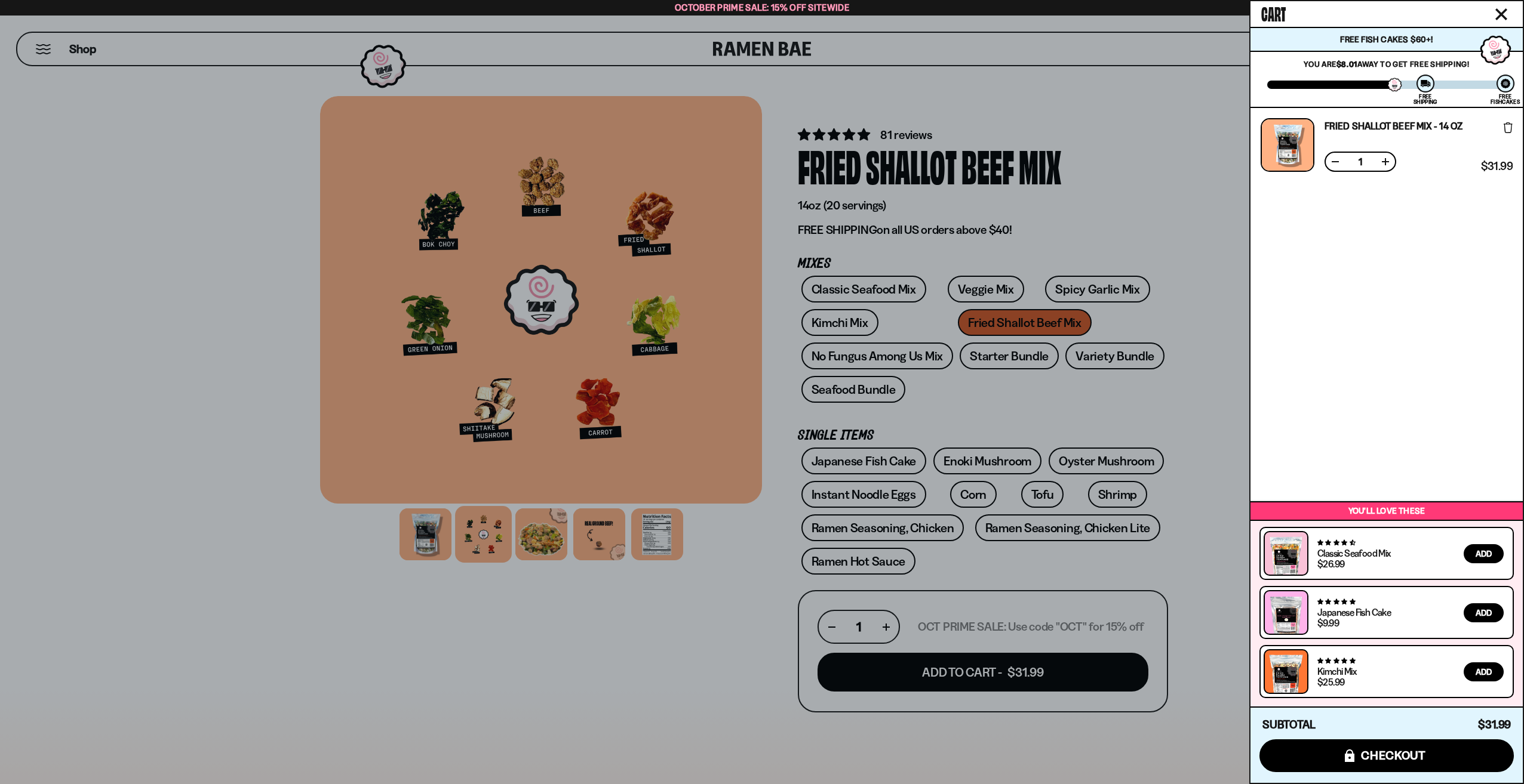
click at [1215, 307] on div at bounding box center [762, 392] width 1524 height 784
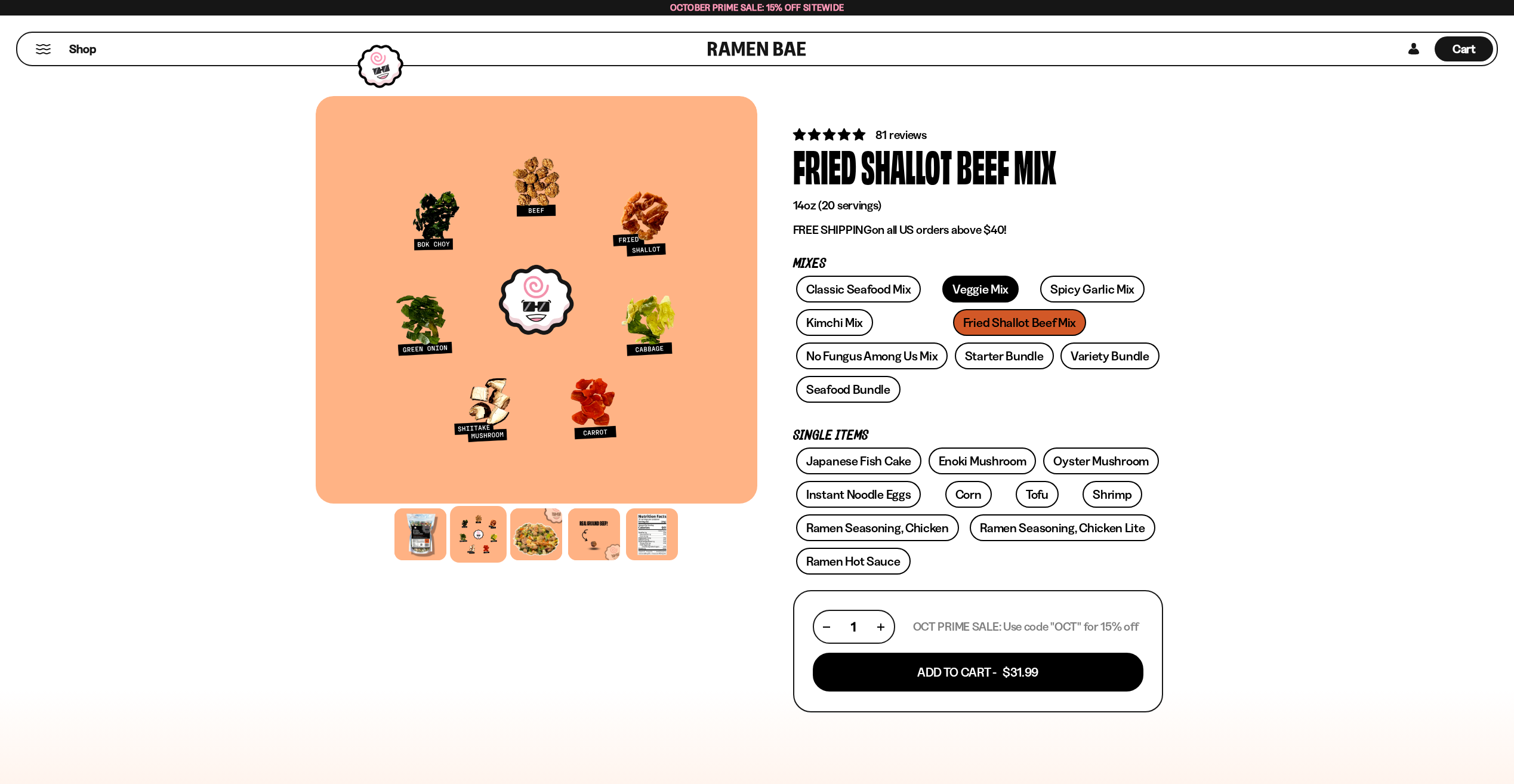
click at [947, 283] on link "Veggie Mix" at bounding box center [980, 289] width 76 height 27
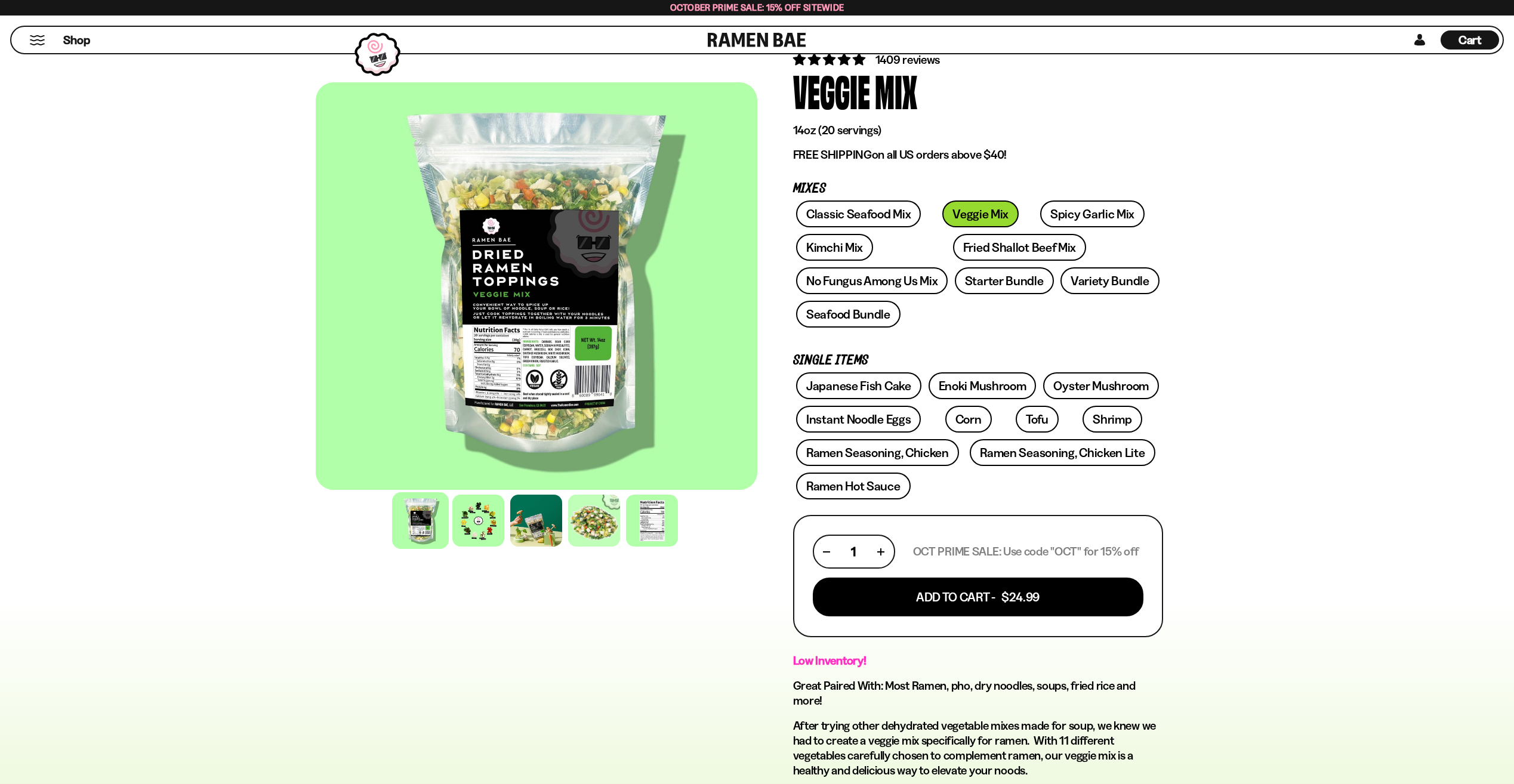
scroll to position [60, 0]
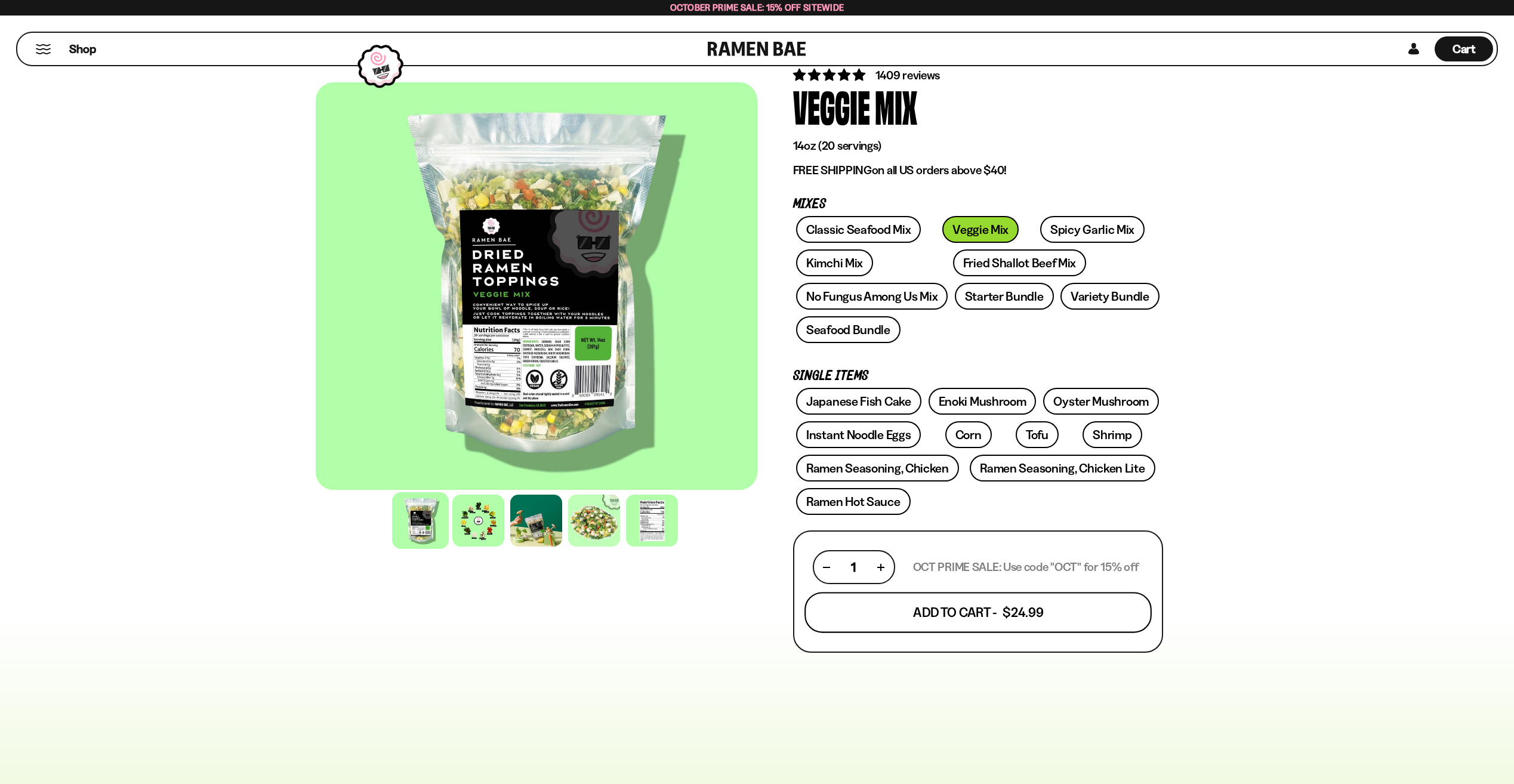
click at [1033, 604] on button "Add To Cart - $24.99" at bounding box center [978, 613] width 348 height 40
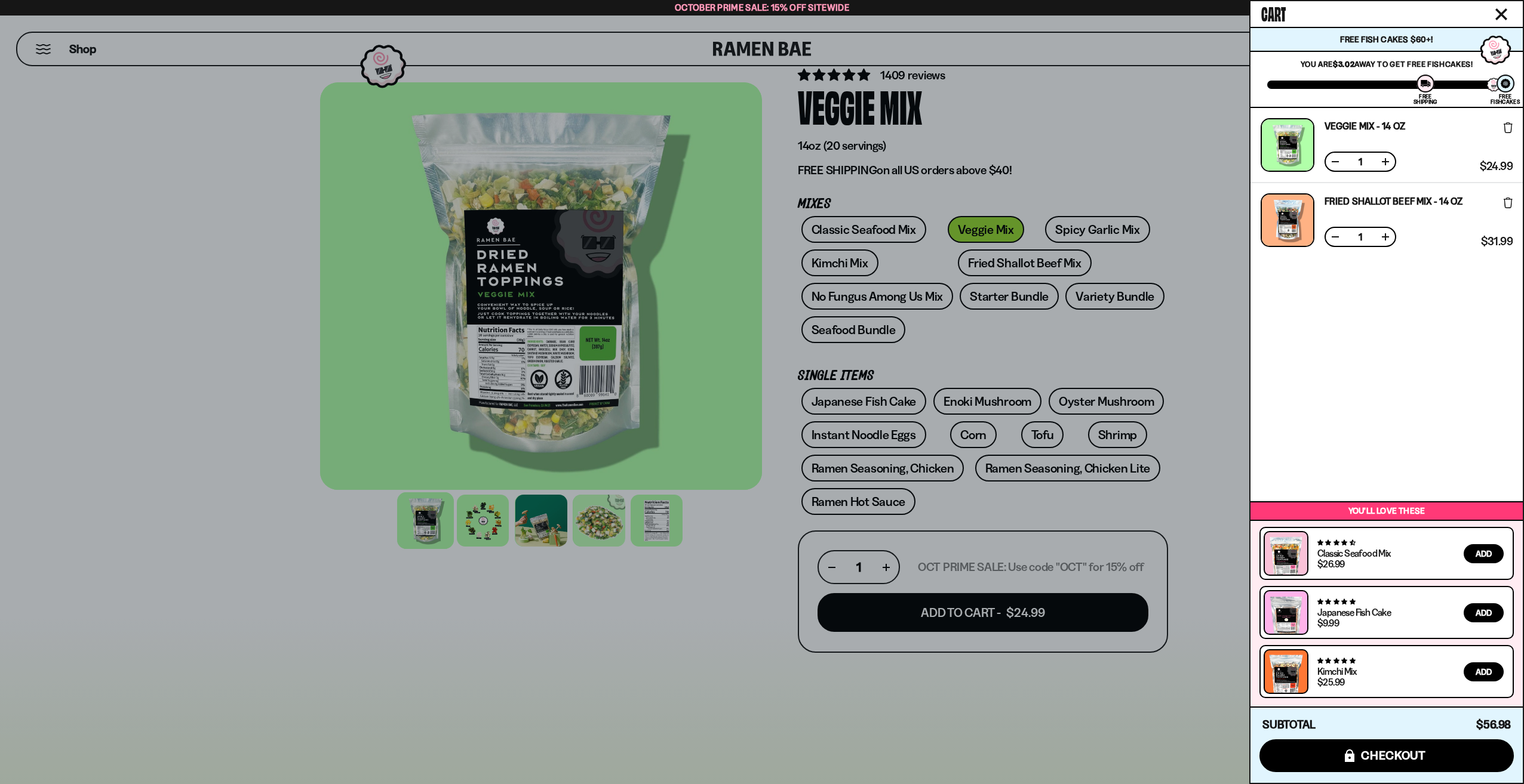
click at [1160, 455] on div at bounding box center [762, 392] width 1524 height 784
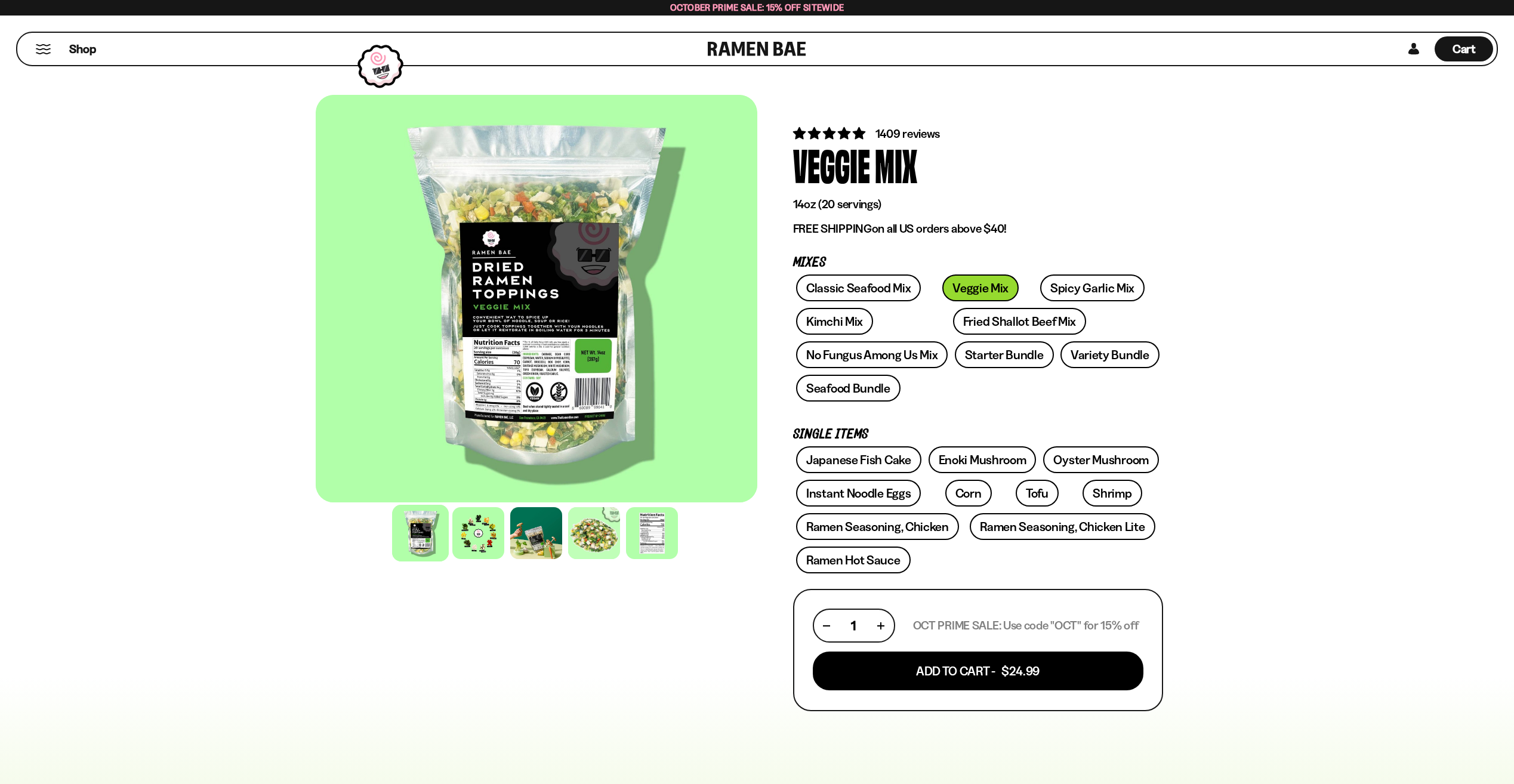
scroll to position [0, 0]
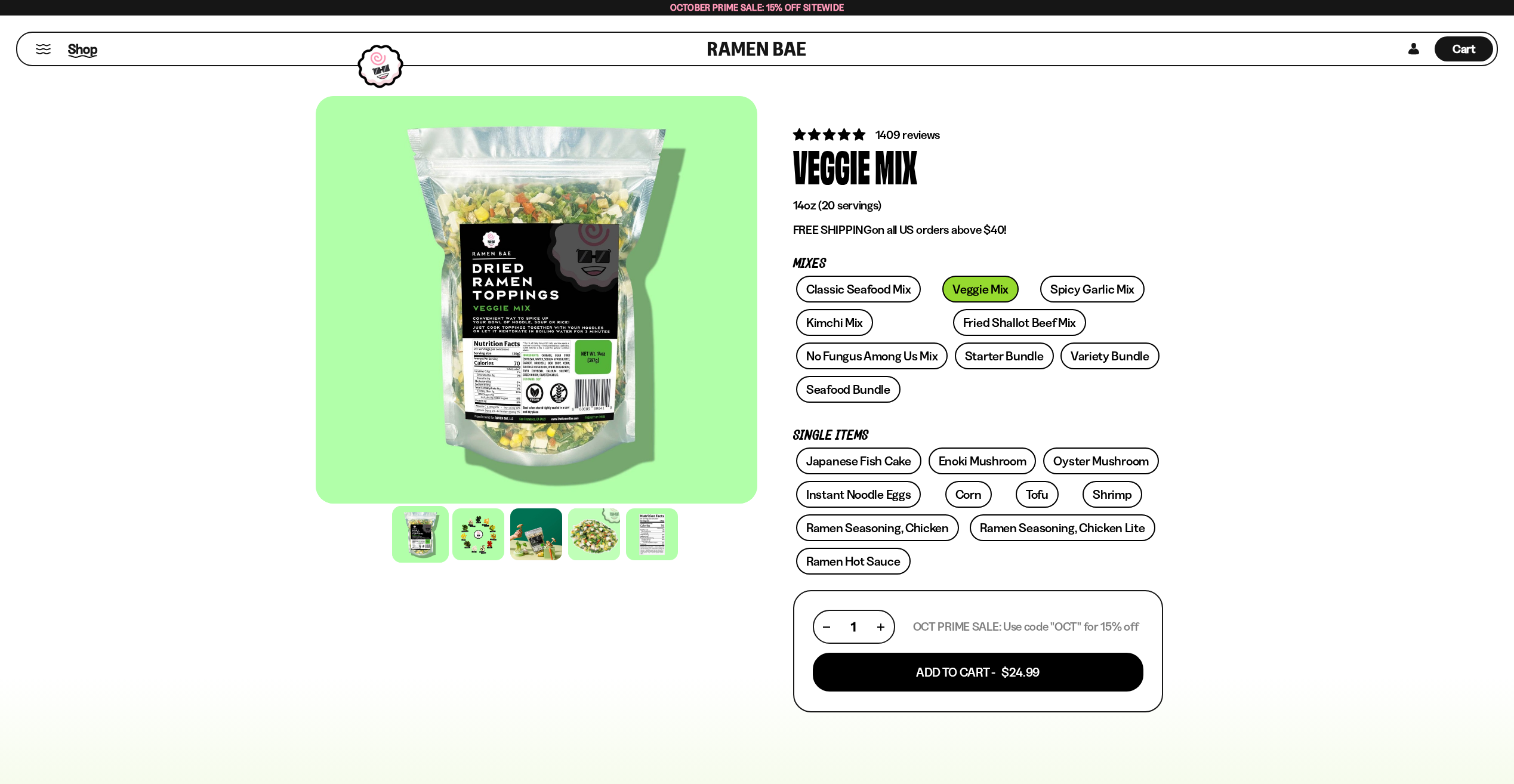
click at [88, 52] on span "Shop" at bounding box center [83, 50] width 29 height 18
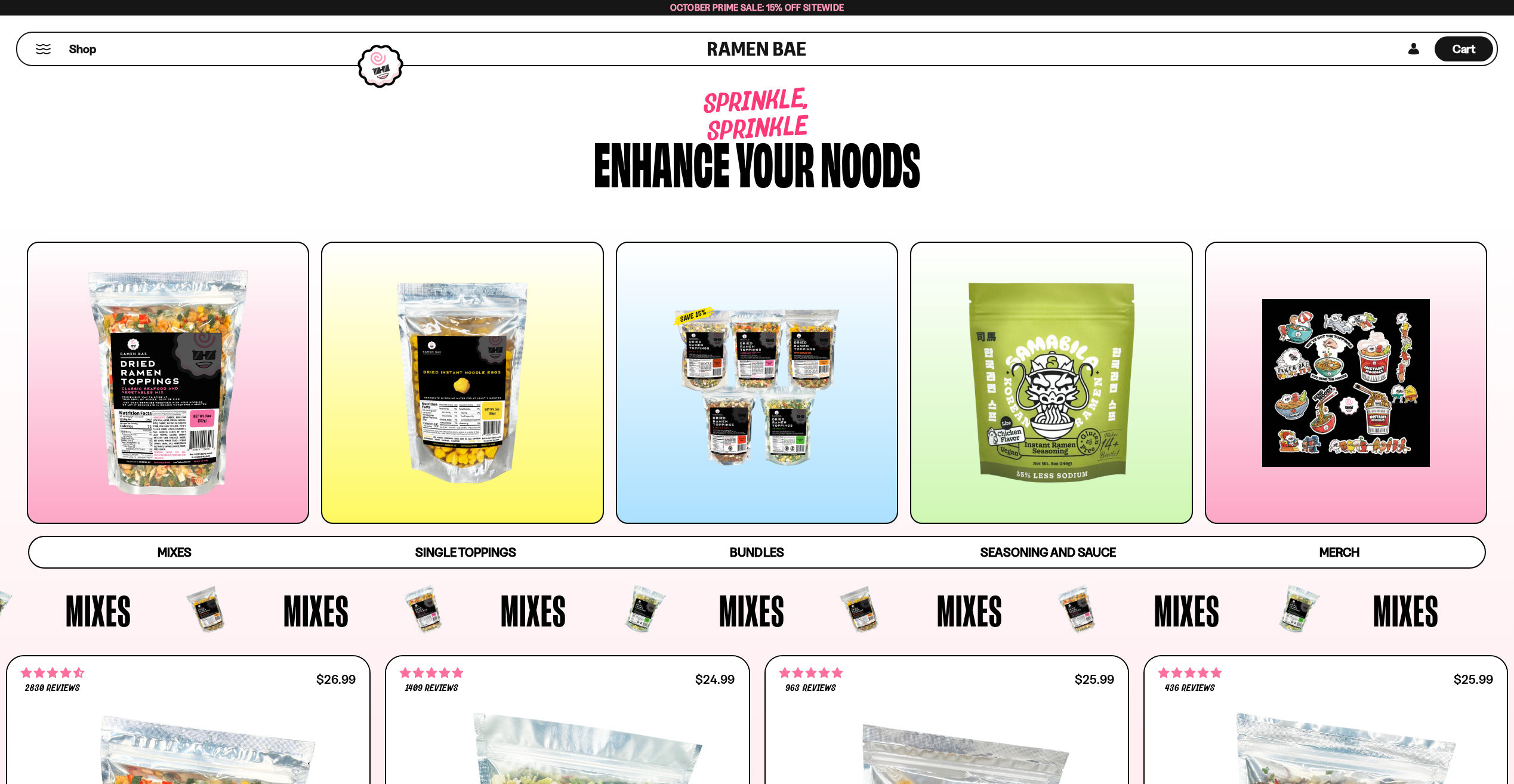
click at [1033, 418] on div at bounding box center [1052, 383] width 282 height 282
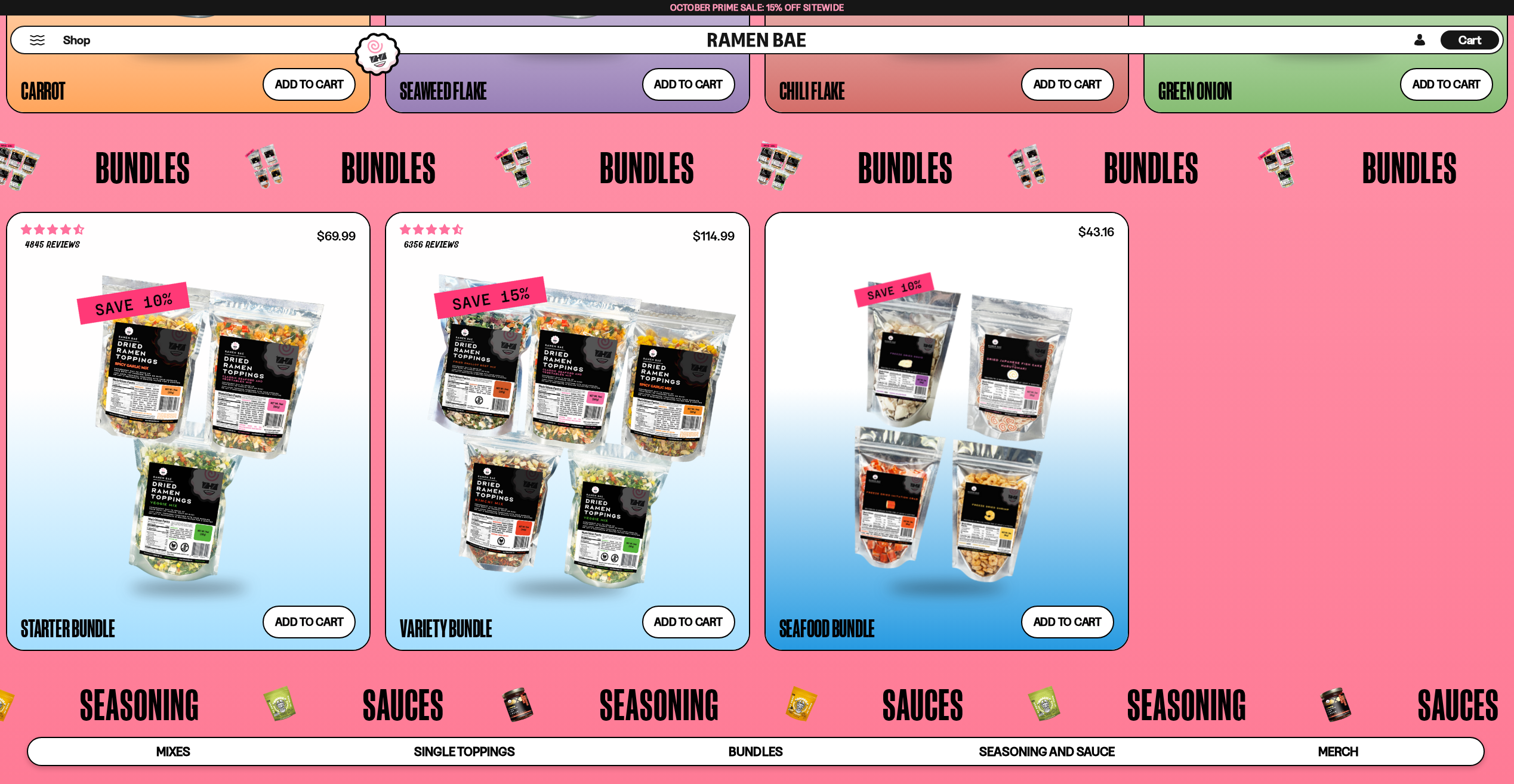
scroll to position [3807, 0]
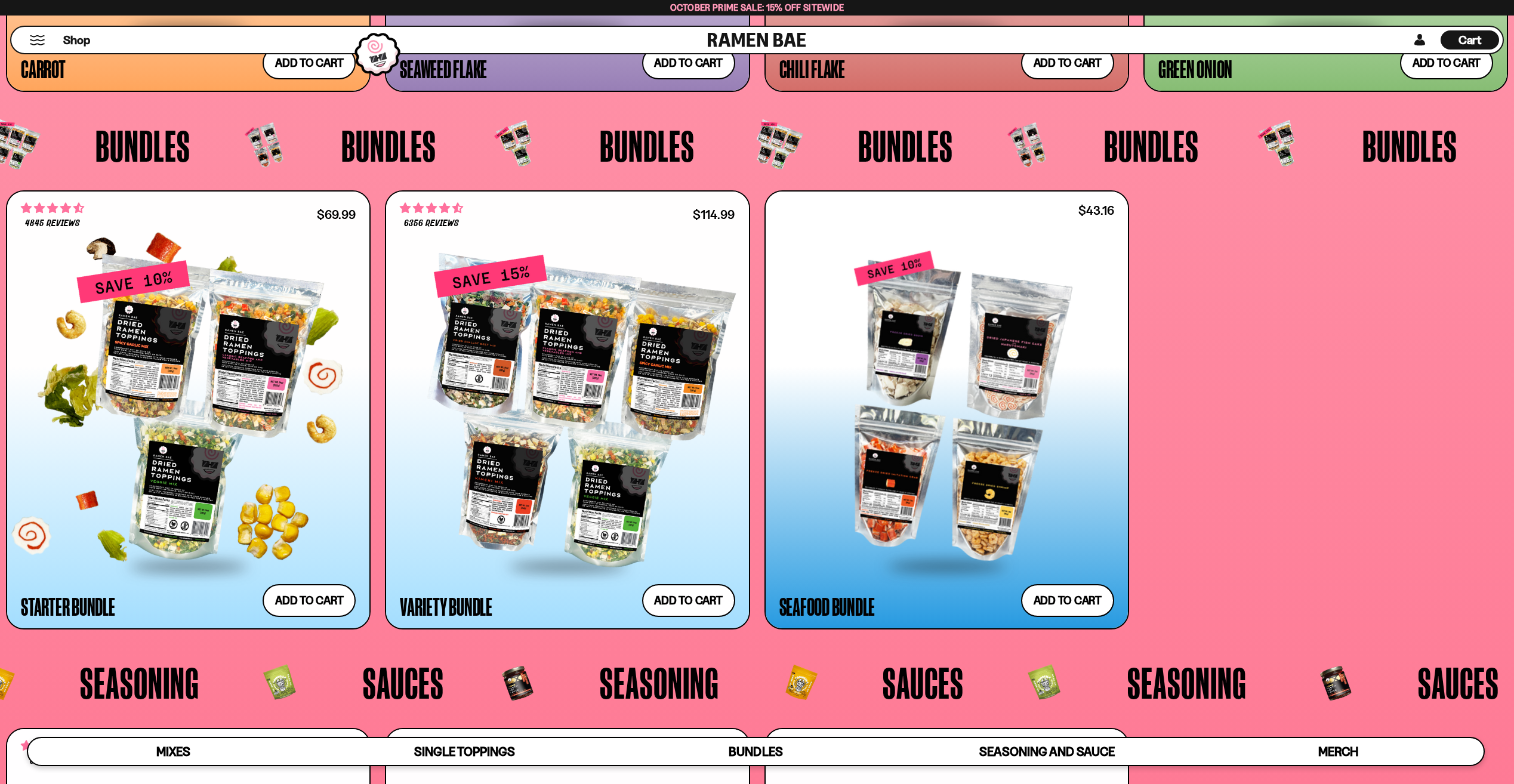
click at [204, 392] on div at bounding box center [188, 412] width 335 height 305
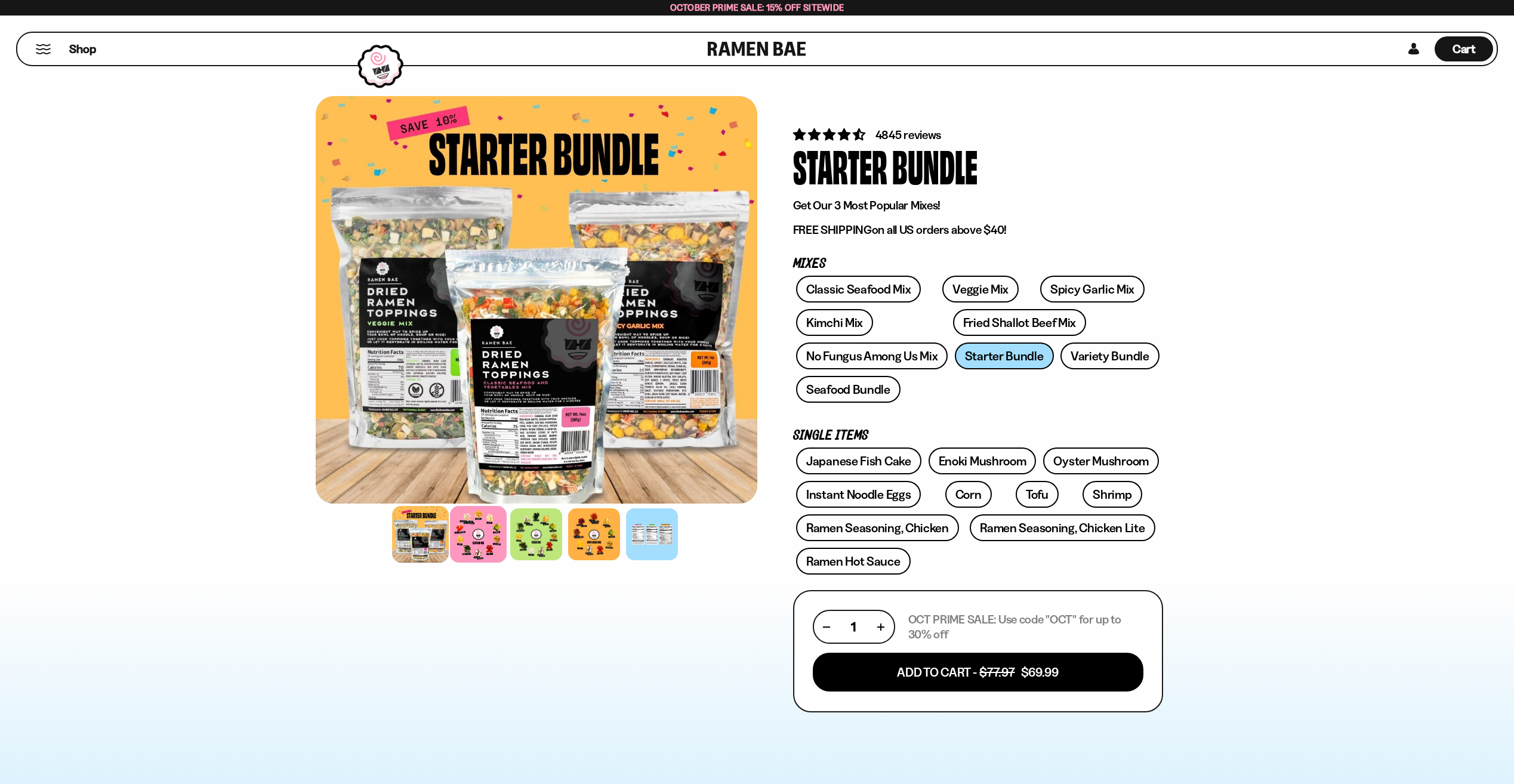
click at [477, 535] on div at bounding box center [479, 535] width 57 height 57
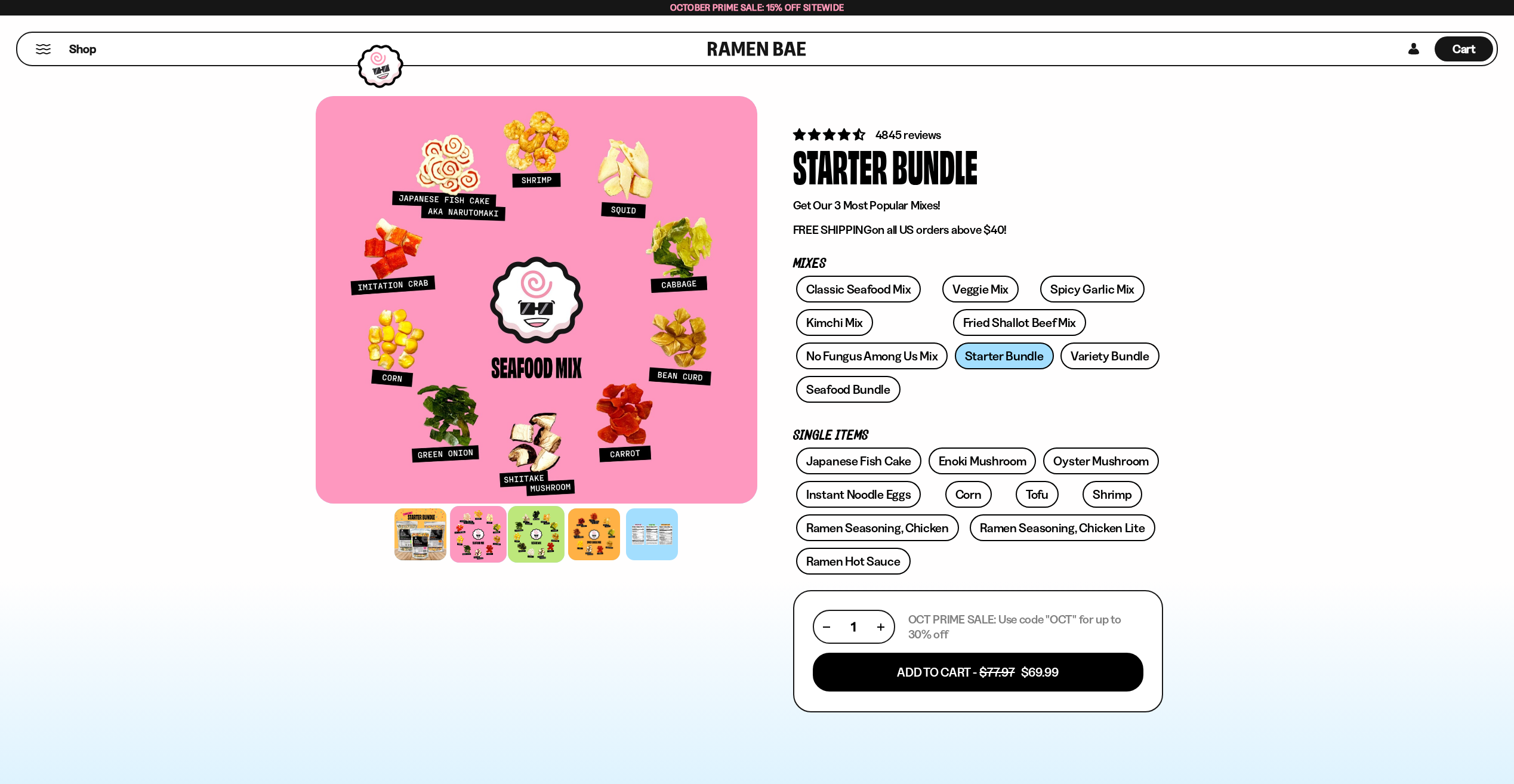
click at [514, 539] on div at bounding box center [536, 535] width 57 height 57
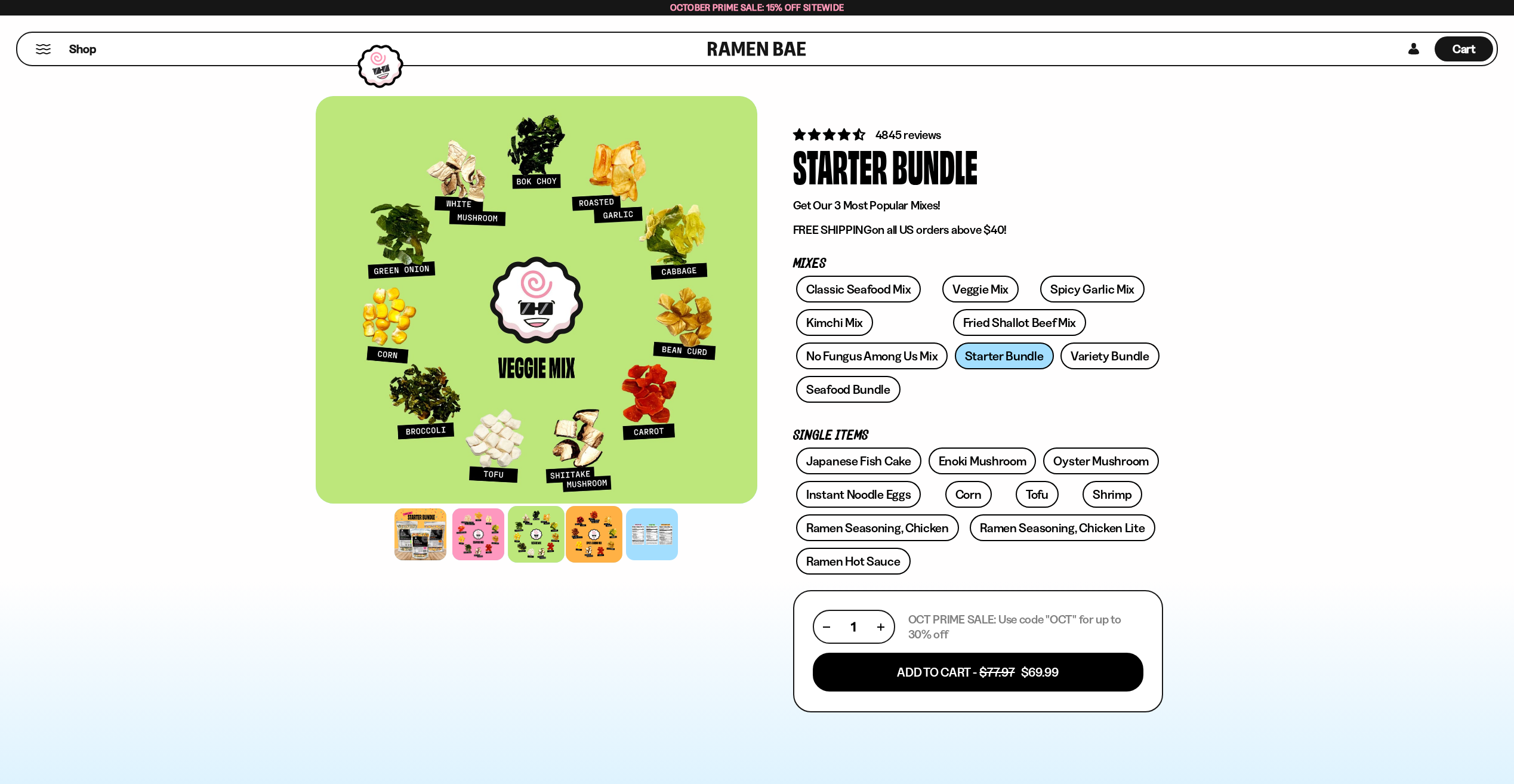
click at [584, 547] on div at bounding box center [594, 535] width 57 height 57
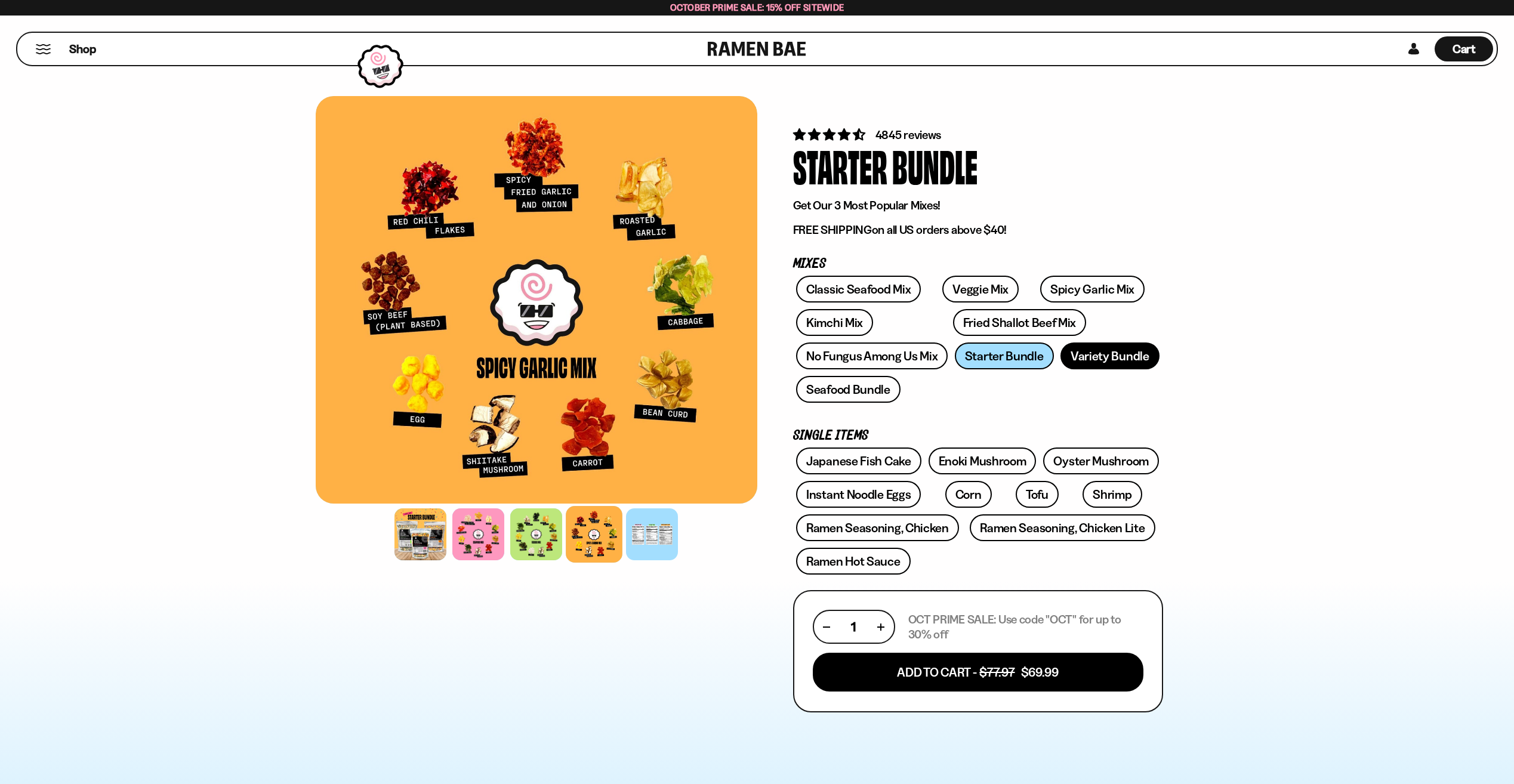
click at [1070, 349] on link "Variety Bundle" at bounding box center [1111, 356] width 99 height 27
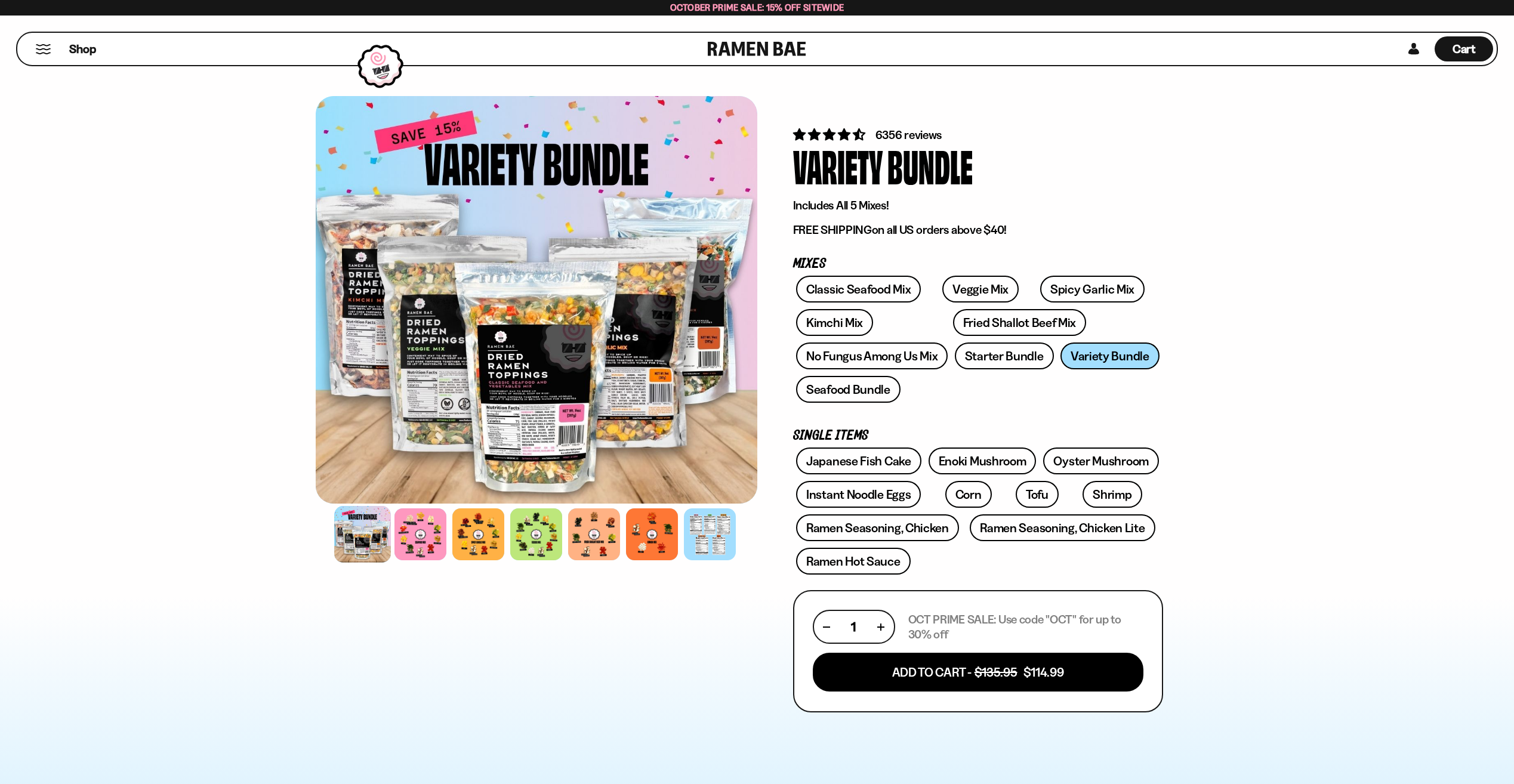
click at [64, 45] on div "Shop" at bounding box center [364, 49] width 687 height 32
click at [85, 52] on span "Shop" at bounding box center [83, 50] width 29 height 18
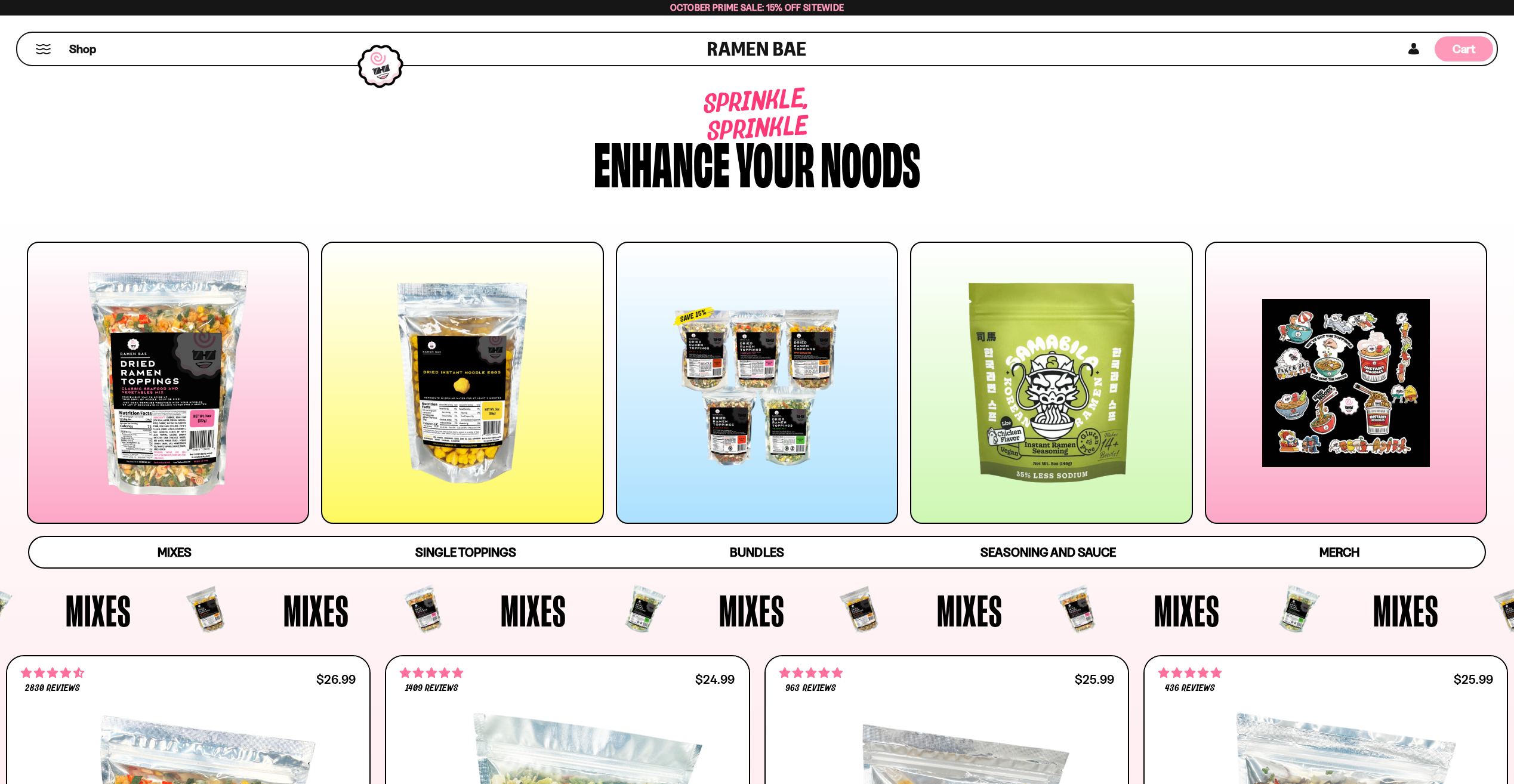
click at [1476, 41] on div "Cart D0381C2F-513E-4F90-8A41-6F0A75DCBAAA" at bounding box center [1464, 49] width 59 height 25
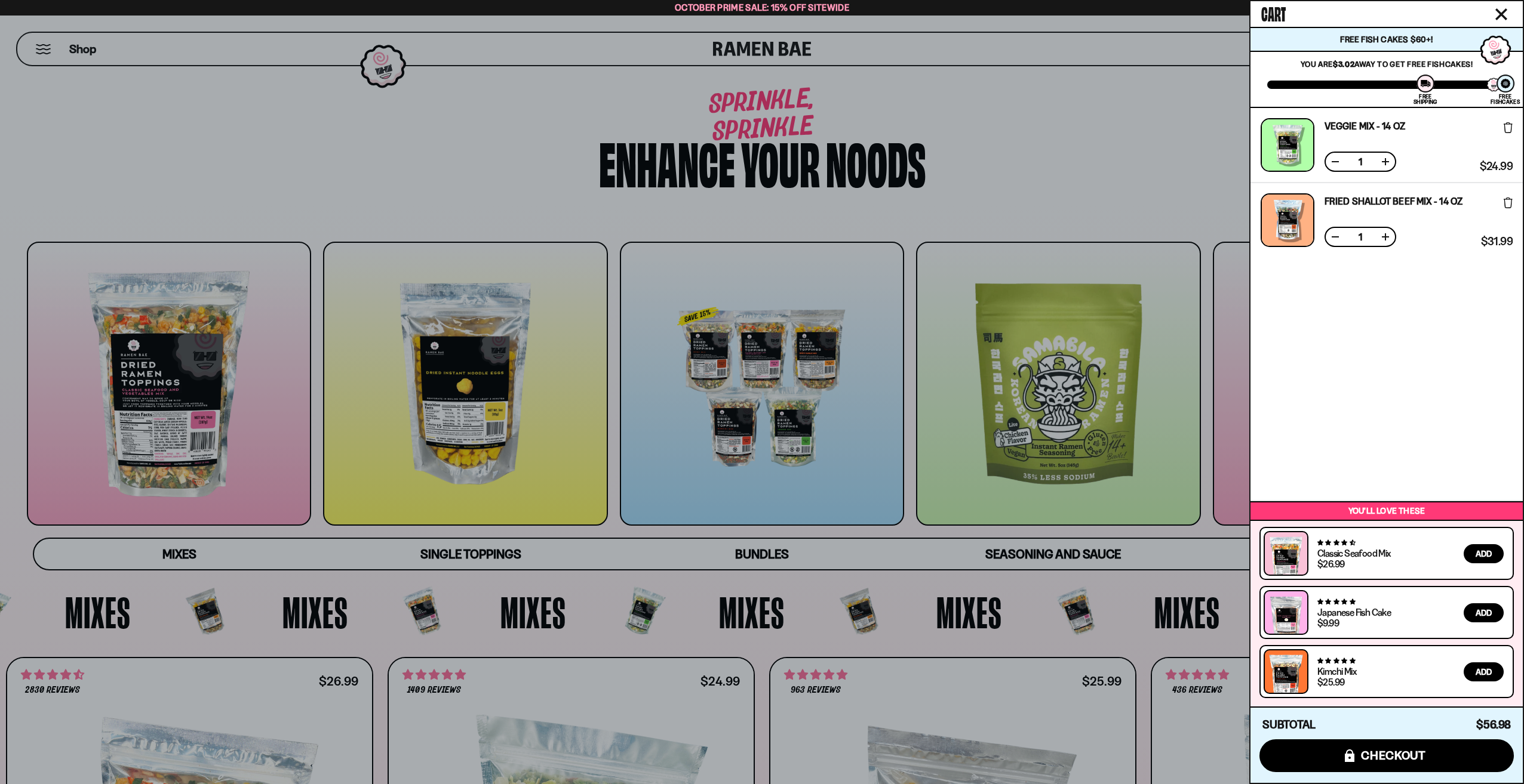
click at [1385, 163] on button at bounding box center [1385, 161] width 12 height 12
click at [1385, 239] on button at bounding box center [1385, 237] width 12 height 12
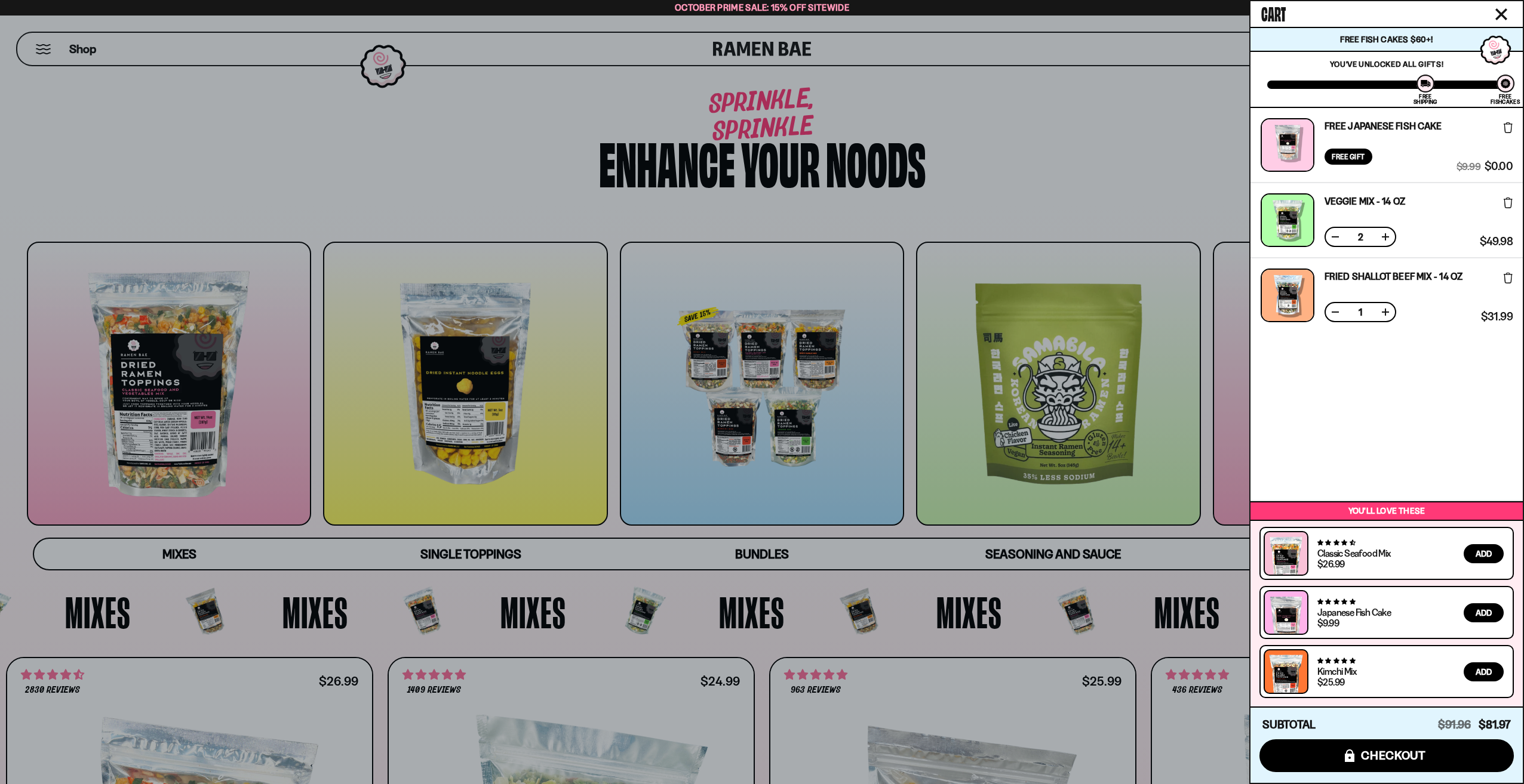
click at [1360, 391] on div "Free Japanese Fish Cake Free Gift Subscription: 1 $9.99 $0.00 (Saved $9.99 ) Ve…" at bounding box center [1386, 304] width 273 height 392
click at [1328, 756] on button "icons8-lock checkout" at bounding box center [1386, 756] width 254 height 33
